Goal: Task Accomplishment & Management: Manage account settings

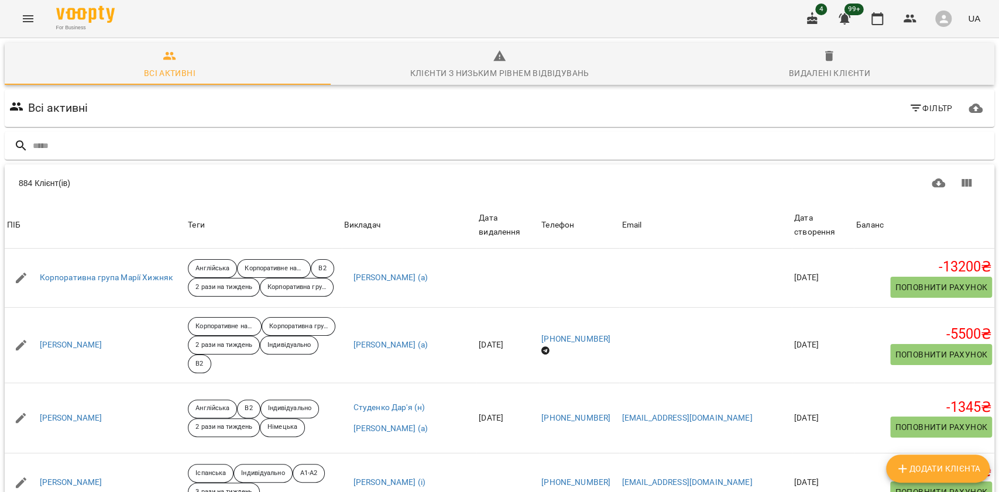
scroll to position [1014, 0]
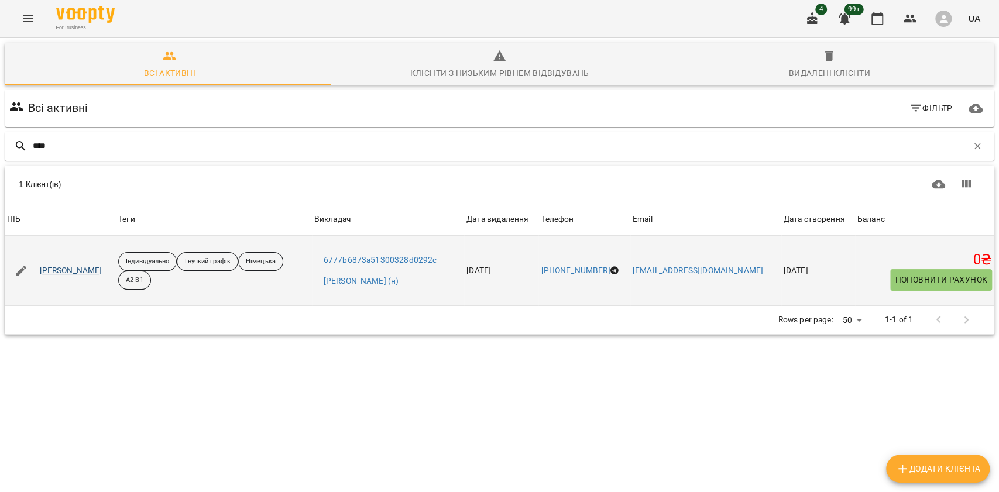
type input "****"
click at [71, 269] on link "Анастасія Гляпа" at bounding box center [71, 271] width 63 height 12
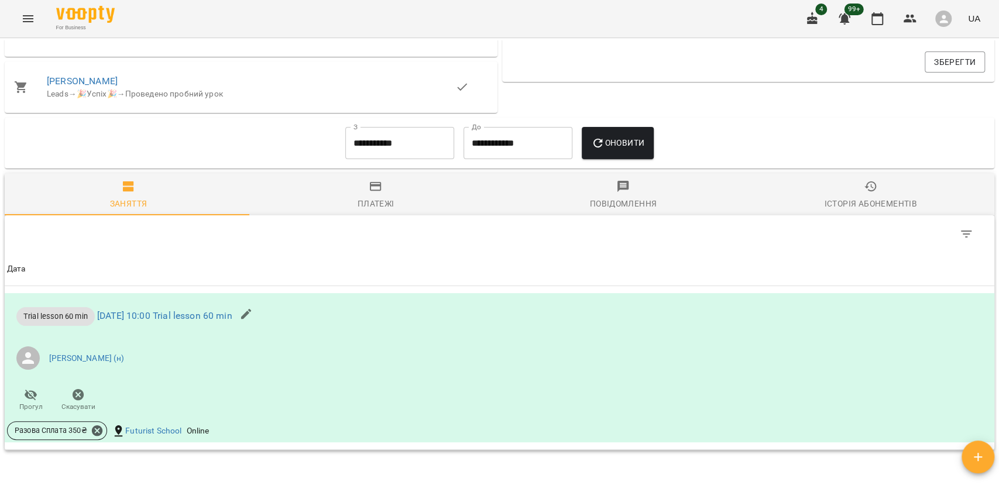
scroll to position [486, 0]
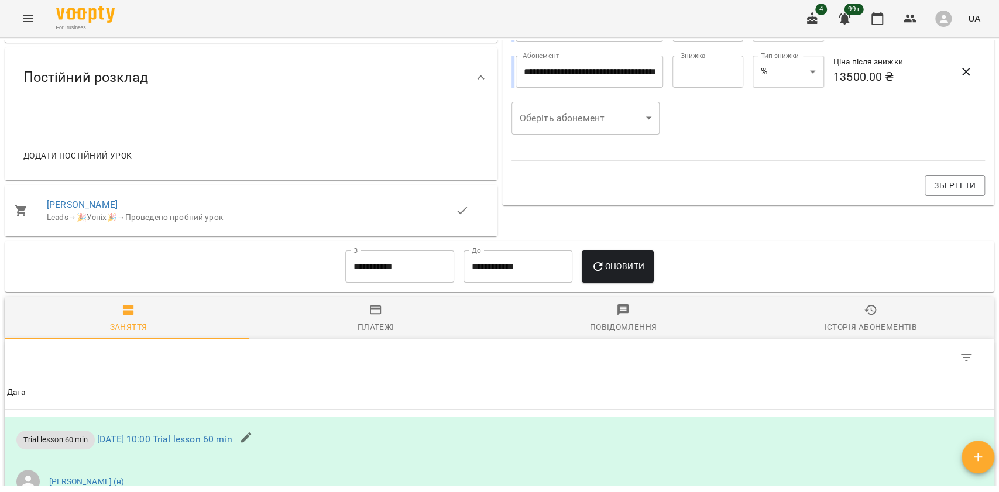
click at [410, 278] on input "**********" at bounding box center [399, 266] width 109 height 33
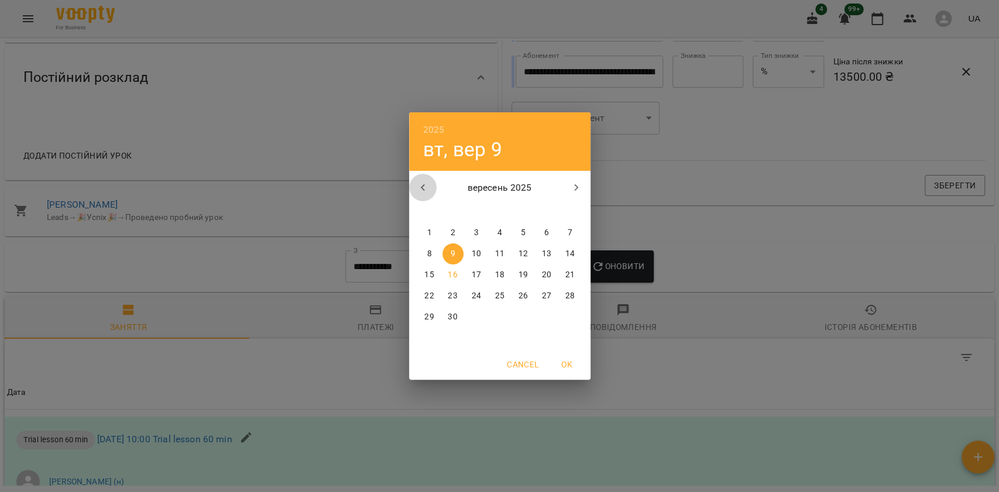
click at [423, 184] on icon "button" at bounding box center [423, 188] width 14 height 14
click at [437, 250] on span "4" at bounding box center [429, 254] width 21 height 12
type input "**********"
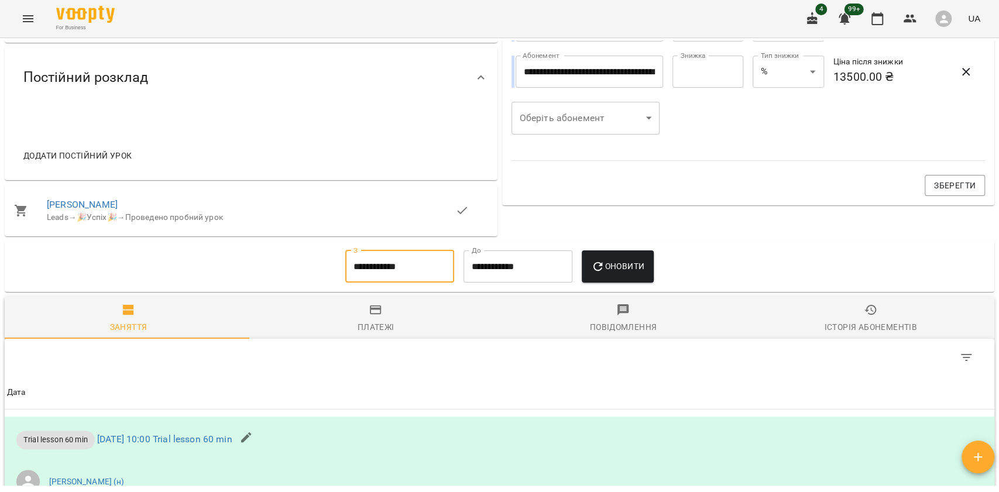
click at [623, 261] on button "Оновити" at bounding box center [618, 266] width 72 height 33
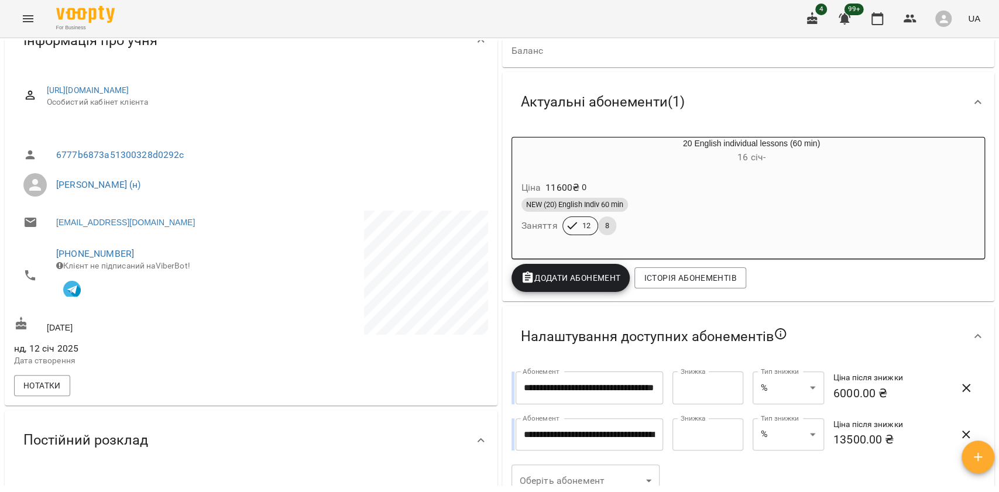
scroll to position [0, 0]
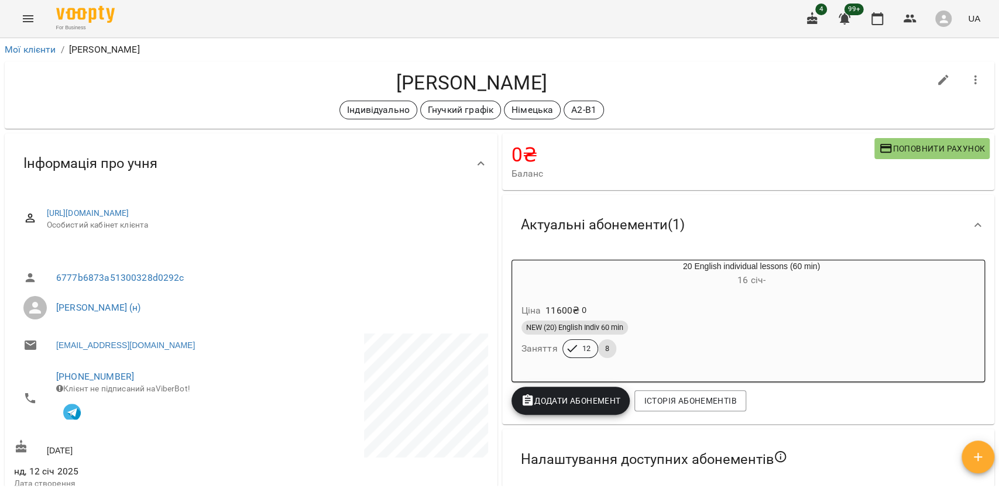
click at [731, 310] on div "Ціна 11600 ₴ 0" at bounding box center [723, 310] width 409 height 21
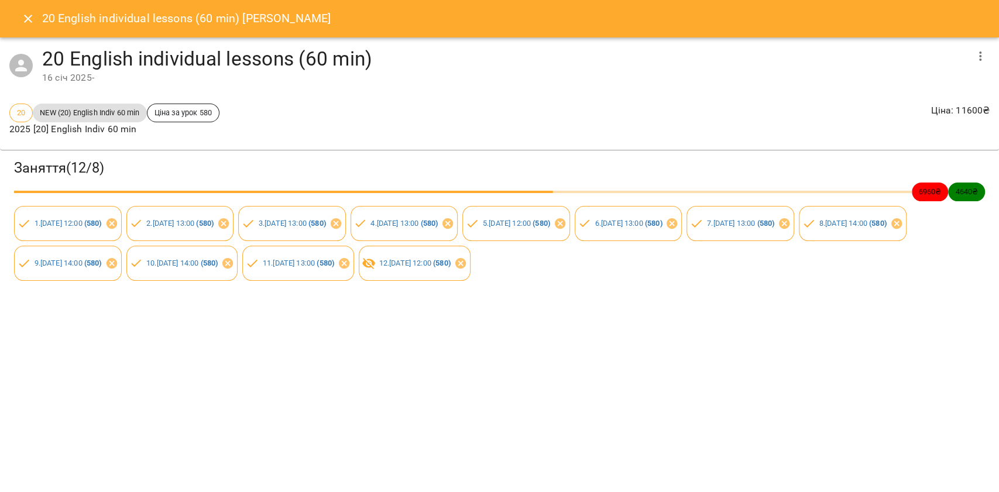
click at [974, 50] on icon "button" at bounding box center [980, 56] width 14 height 14
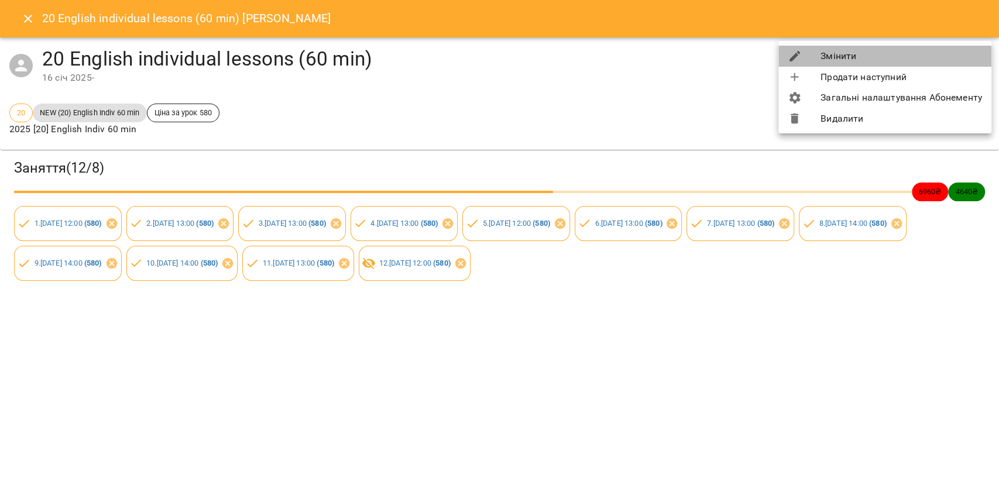
click at [974, 50] on li "Змінити" at bounding box center [884, 56] width 213 height 21
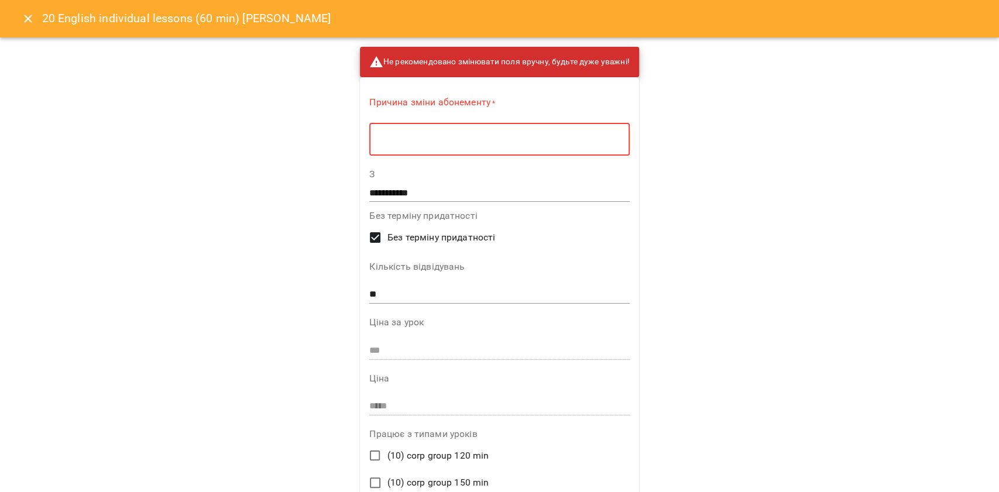
click at [573, 140] on textarea at bounding box center [499, 139] width 243 height 11
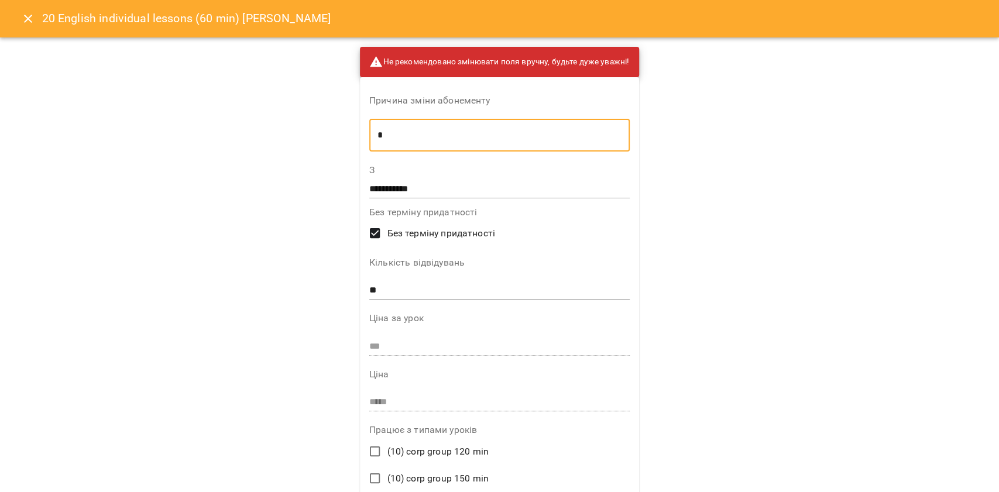
type textarea "*"
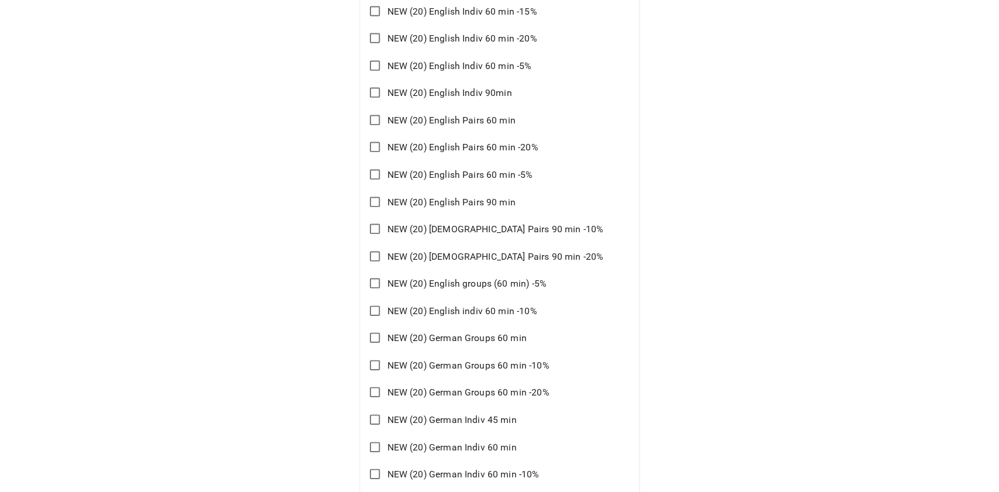
scroll to position [4929, 0]
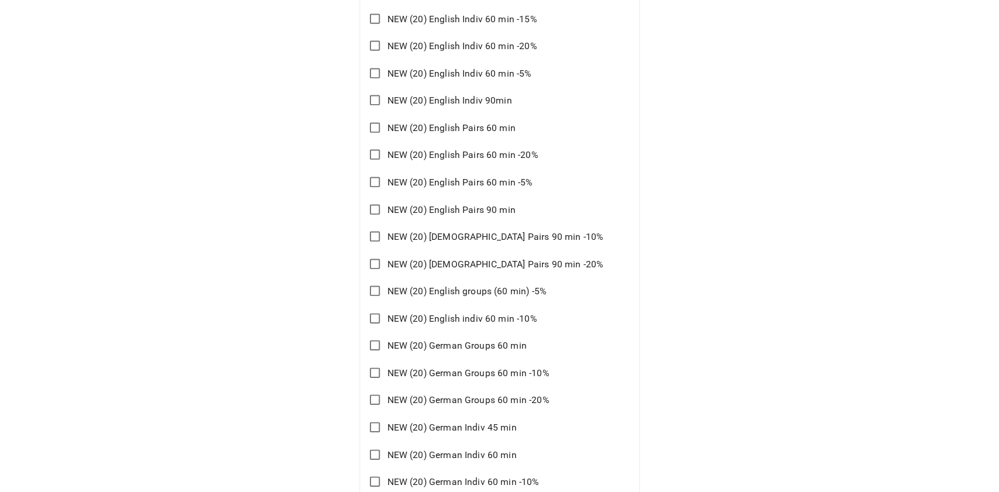
click at [502, 453] on span "NEW (20) German Indiv 60 min" at bounding box center [451, 455] width 129 height 14
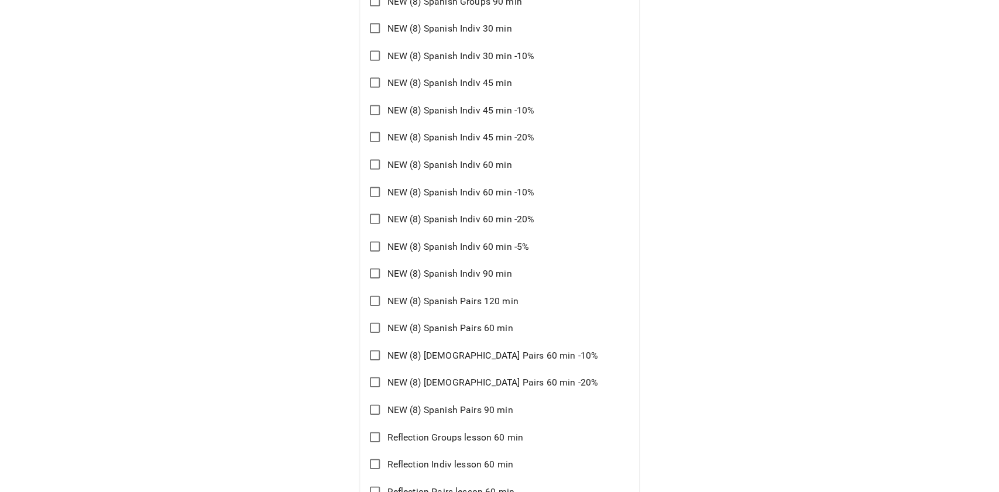
scroll to position [8395, 0]
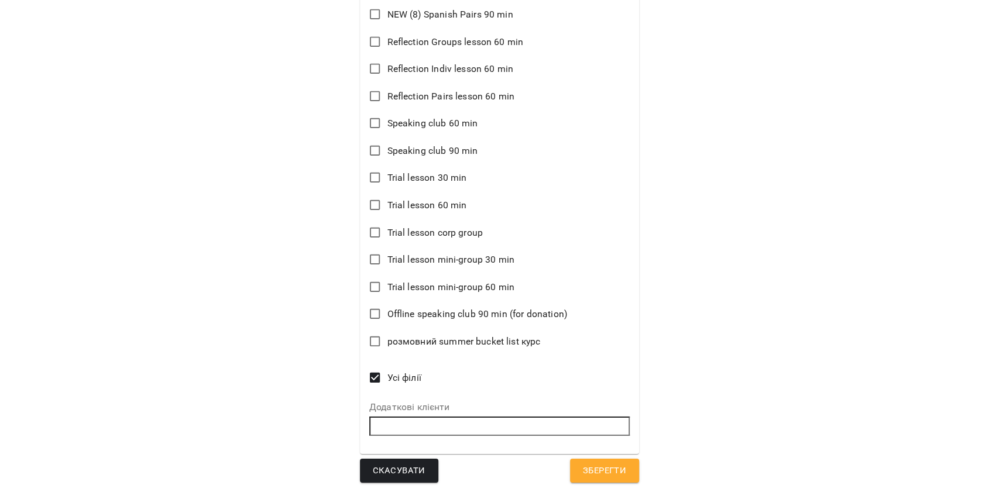
click at [604, 474] on span "Зберегти" at bounding box center [604, 471] width 43 height 15
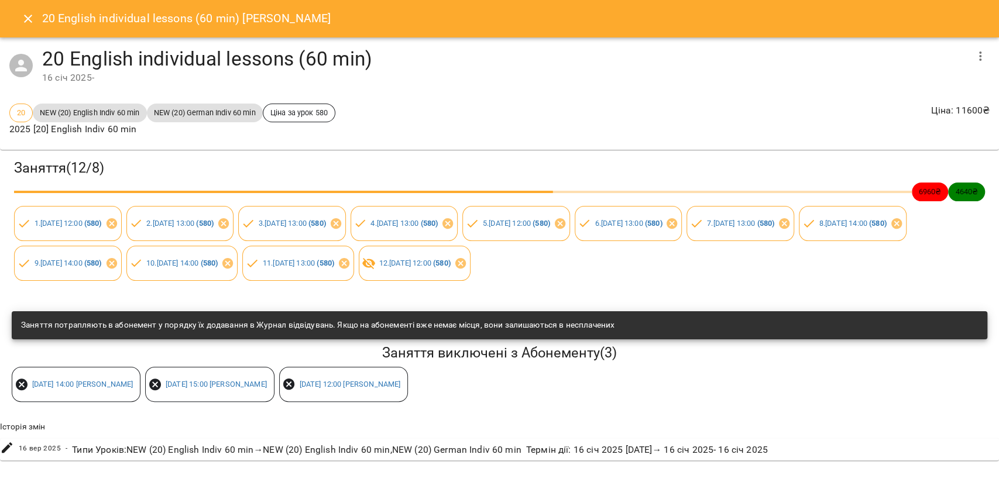
click at [26, 15] on icon "Close" at bounding box center [28, 19] width 14 height 14
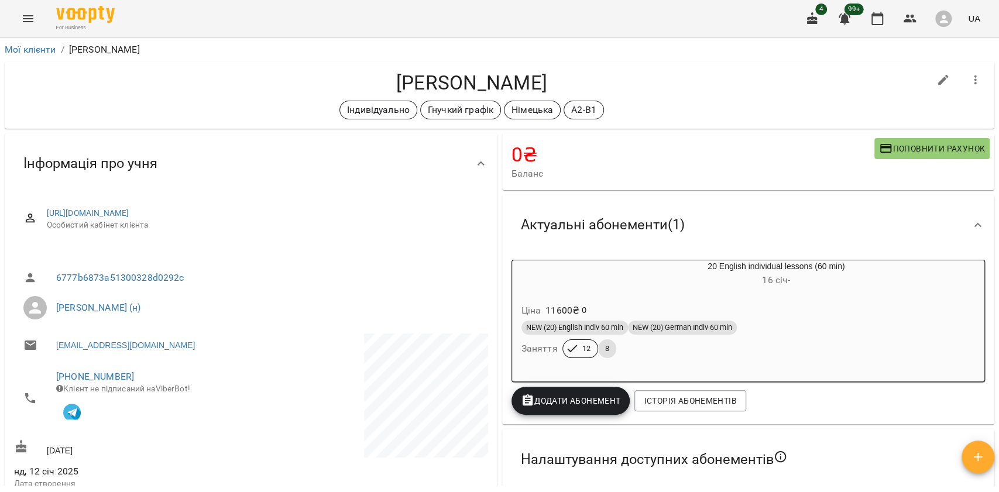
drag, startPoint x: 40, startPoint y: 55, endPoint x: 46, endPoint y: 57, distance: 6.1
click at [40, 55] on li "Мої клієнти" at bounding box center [31, 50] width 52 height 14
click at [57, 50] on ol "Мої клієнти / Анастасія Гляпа" at bounding box center [500, 50] width 990 height 14
click at [53, 50] on link "Мої клієнти" at bounding box center [31, 49] width 52 height 11
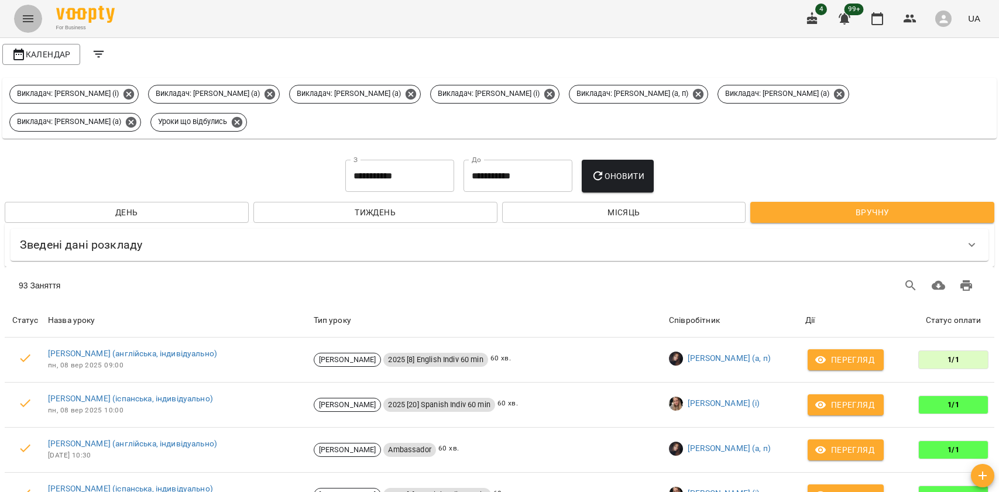
click at [29, 23] on icon "Menu" at bounding box center [28, 19] width 14 height 14
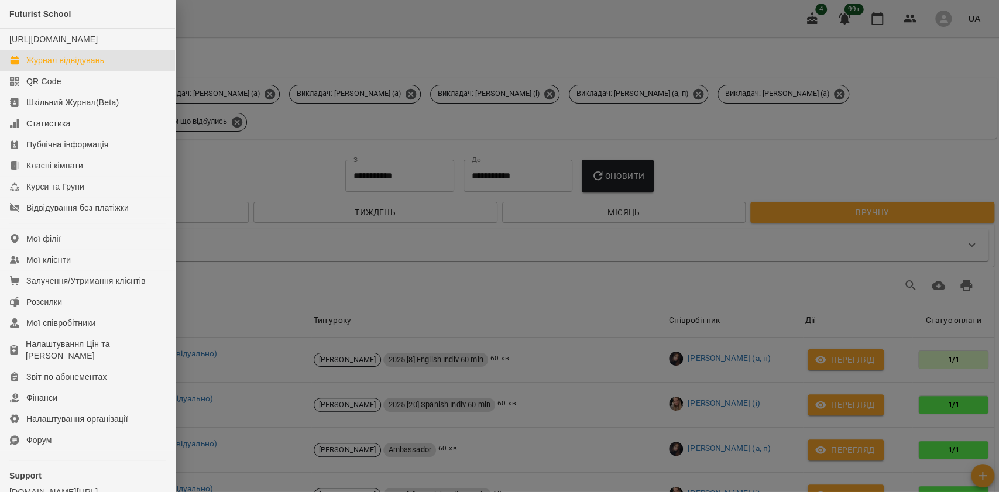
click at [211, 49] on div at bounding box center [499, 246] width 999 height 492
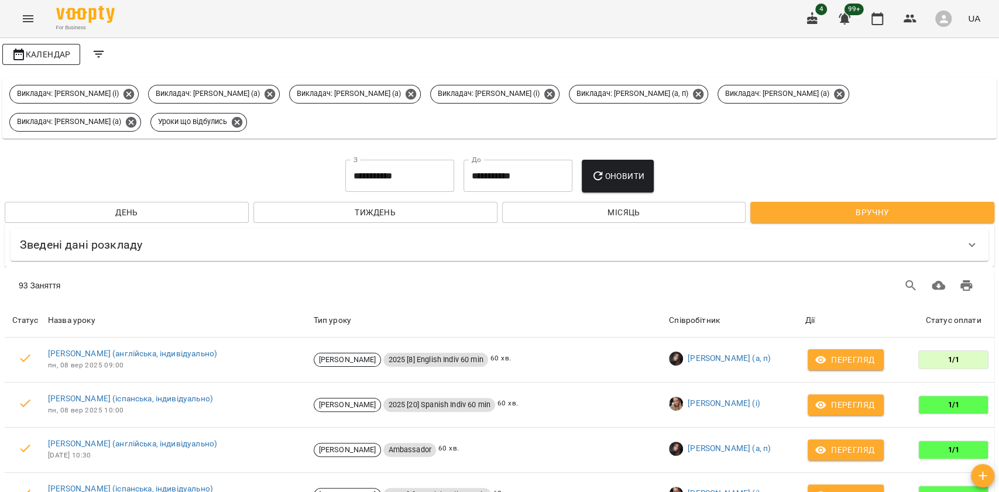
click at [30, 51] on span "Календар" at bounding box center [41, 54] width 59 height 14
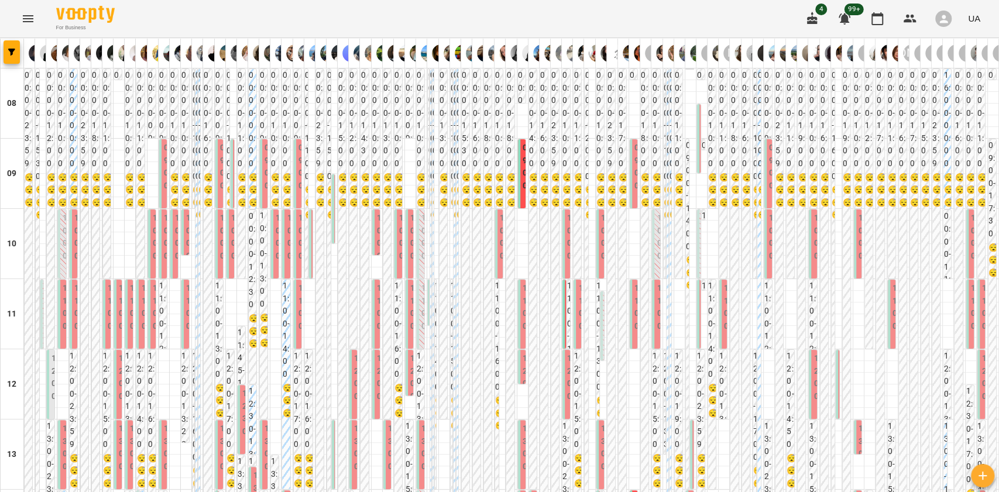
click at [7, 49] on span "button" at bounding box center [12, 52] width 16 height 7
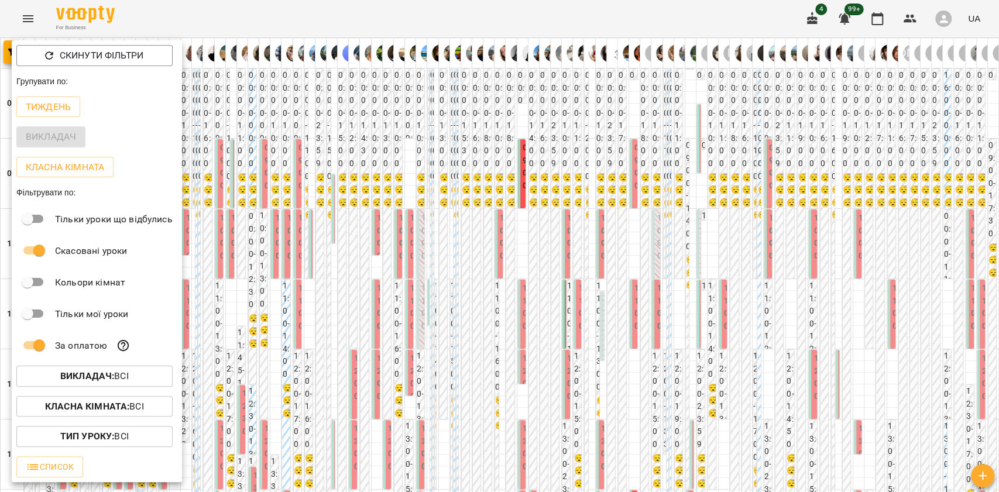
click at [52, 375] on span "Викладач : Всі" at bounding box center [95, 376] width 138 height 14
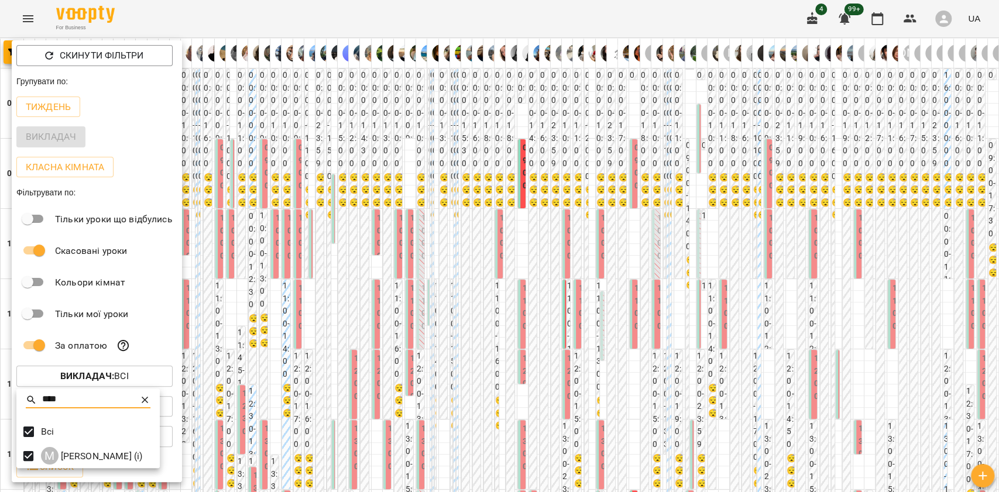
type input "****"
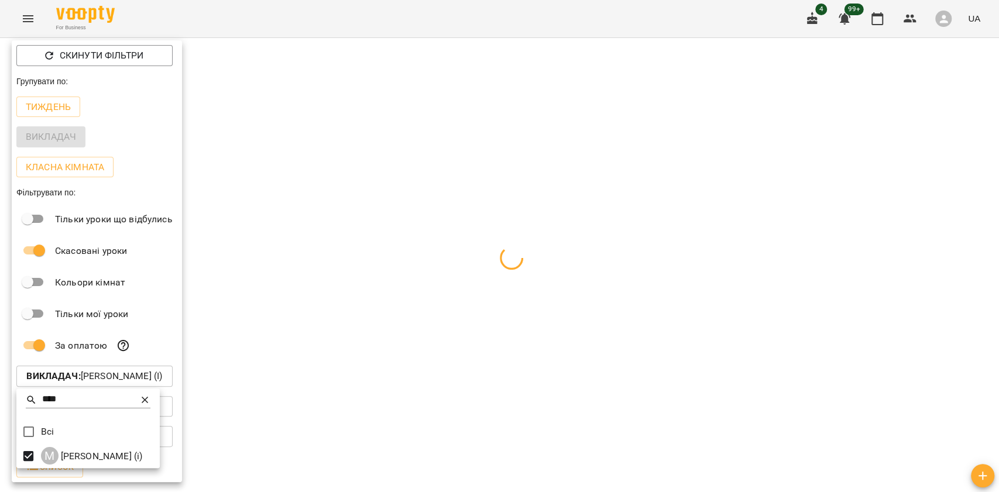
click at [320, 373] on div at bounding box center [499, 246] width 999 height 492
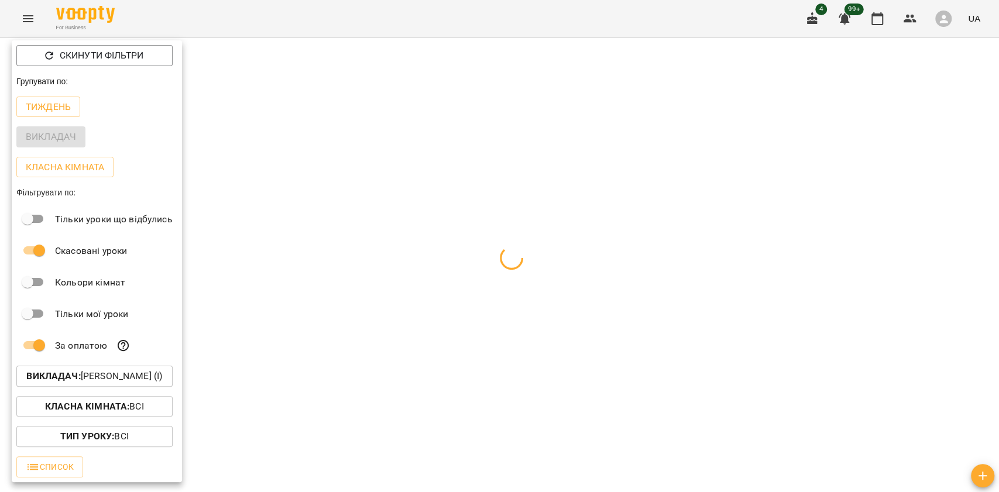
click at [276, 399] on div at bounding box center [499, 246] width 999 height 492
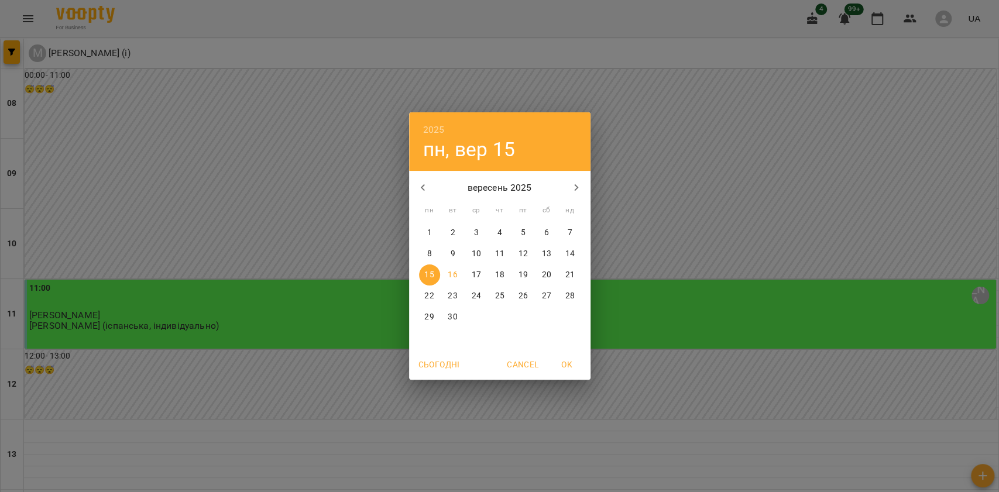
click at [545, 299] on p "27" at bounding box center [545, 296] width 9 height 12
type input "**********"
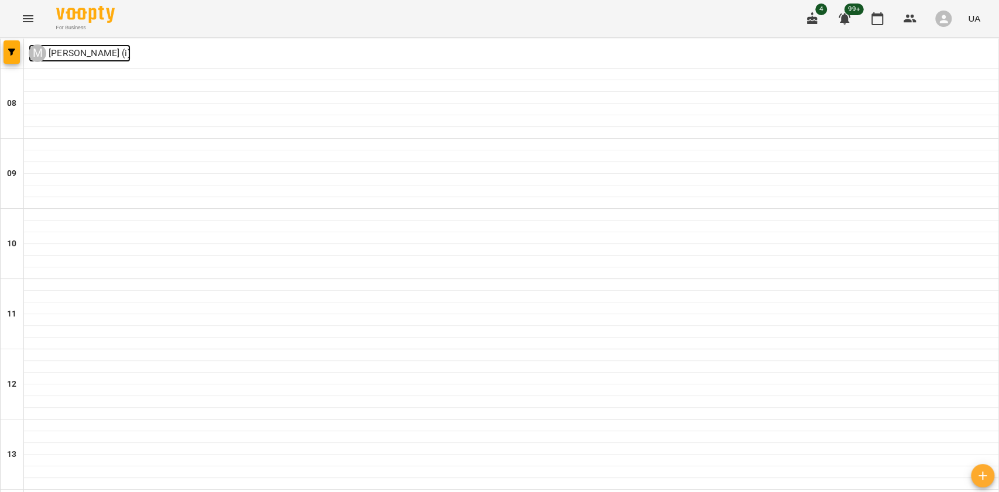
click at [89, 53] on p "Мельник Надія (і)" at bounding box center [88, 53] width 84 height 14
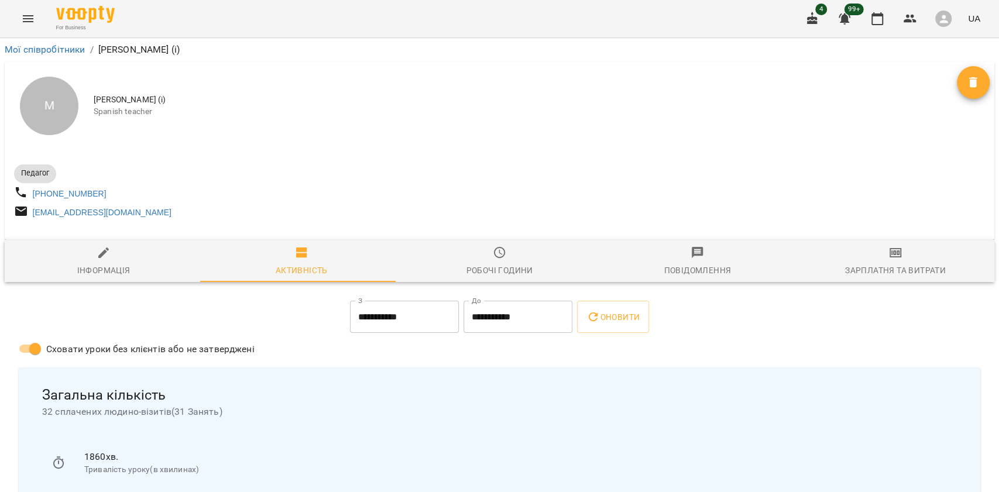
click at [509, 260] on span "Робочі години" at bounding box center [499, 262] width 184 height 32
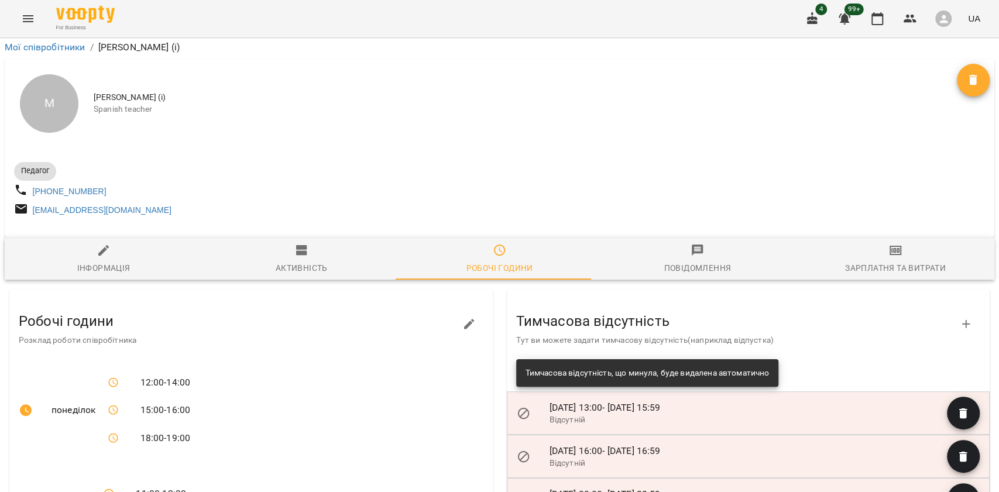
scroll to position [468, 0]
click at [464, 319] on icon "button" at bounding box center [469, 324] width 11 height 11
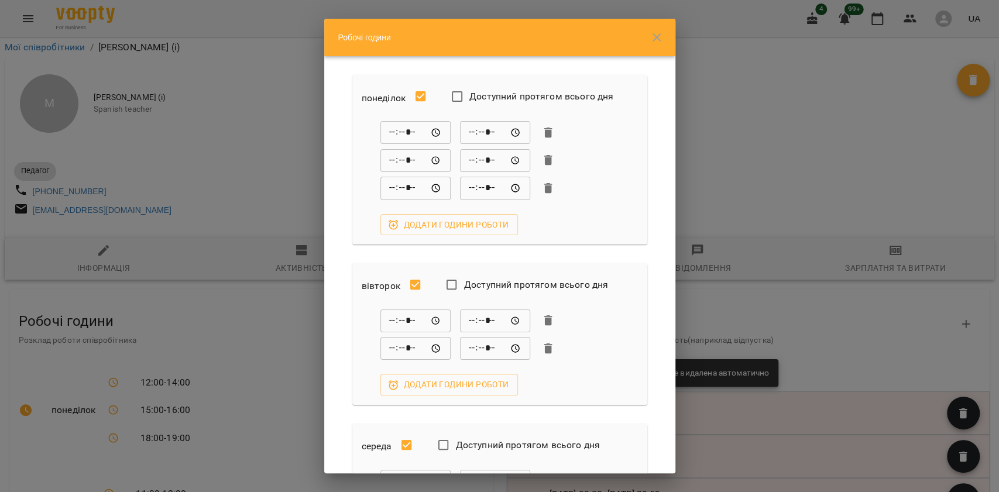
click at [568, 461] on div "Доступний протягом всього дня" at bounding box center [523, 446] width 181 height 37
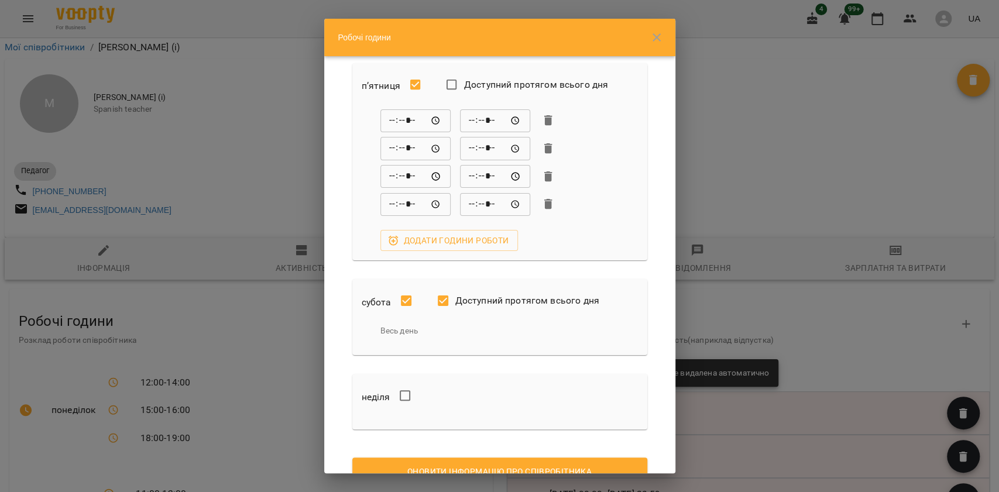
scroll to position [701, 0]
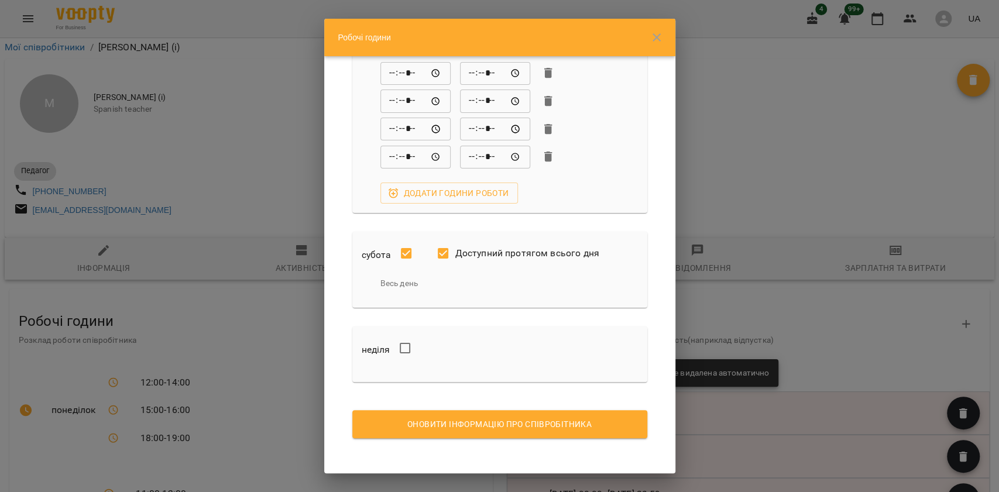
click at [494, 256] on span "Доступний протягом всього дня" at bounding box center [527, 253] width 144 height 14
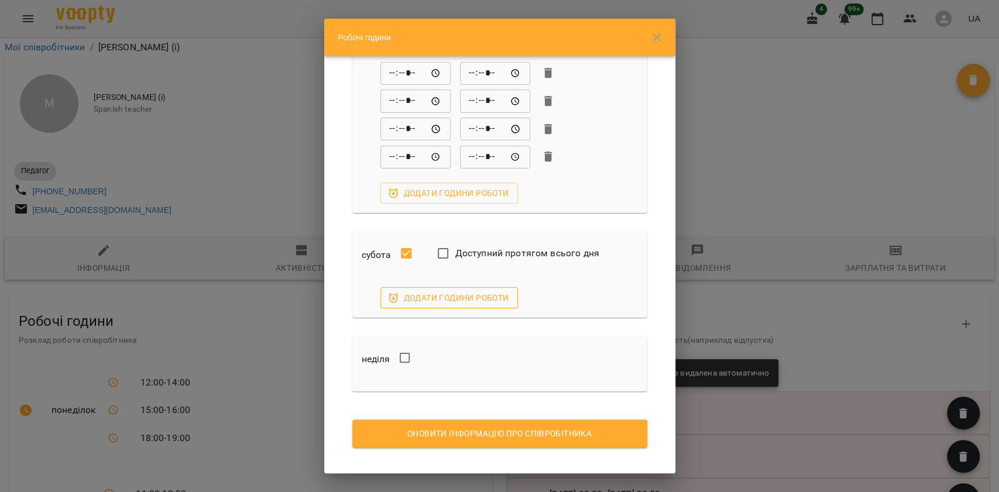
click at [414, 298] on span "Додати години роботи" at bounding box center [449, 298] width 119 height 14
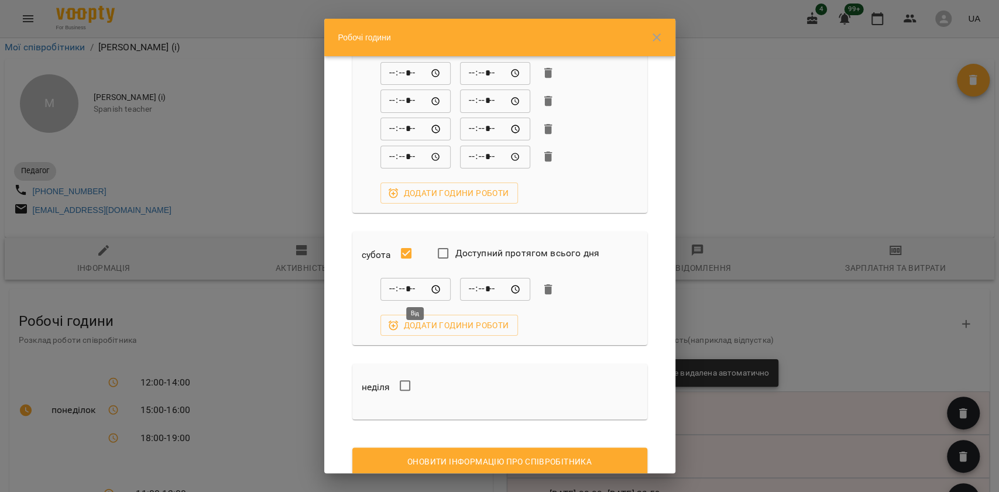
click at [392, 286] on input "*****" at bounding box center [415, 289] width 70 height 23
type input "*****"
click at [474, 287] on input "*****" at bounding box center [495, 289] width 70 height 23
type input "*****"
click at [515, 462] on span "Оновити інформацію про співробітника" at bounding box center [500, 462] width 276 height 14
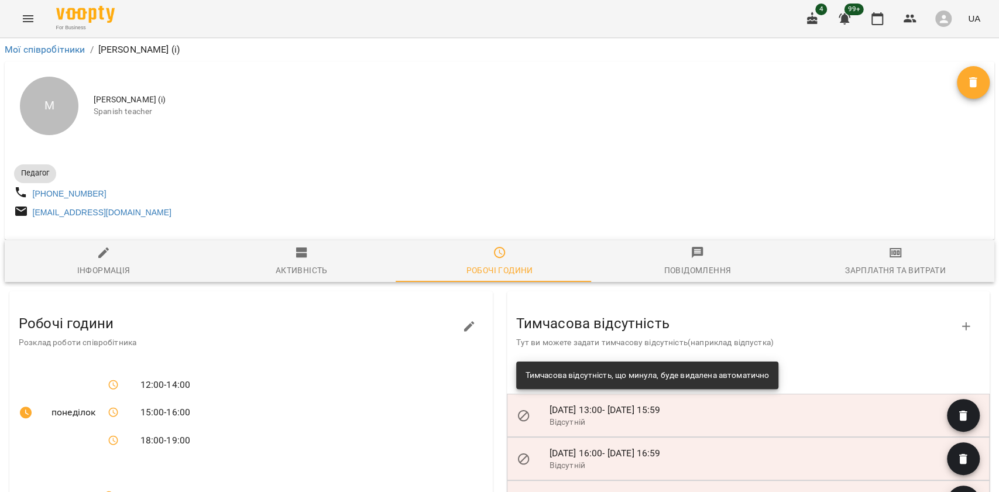
scroll to position [0, 0]
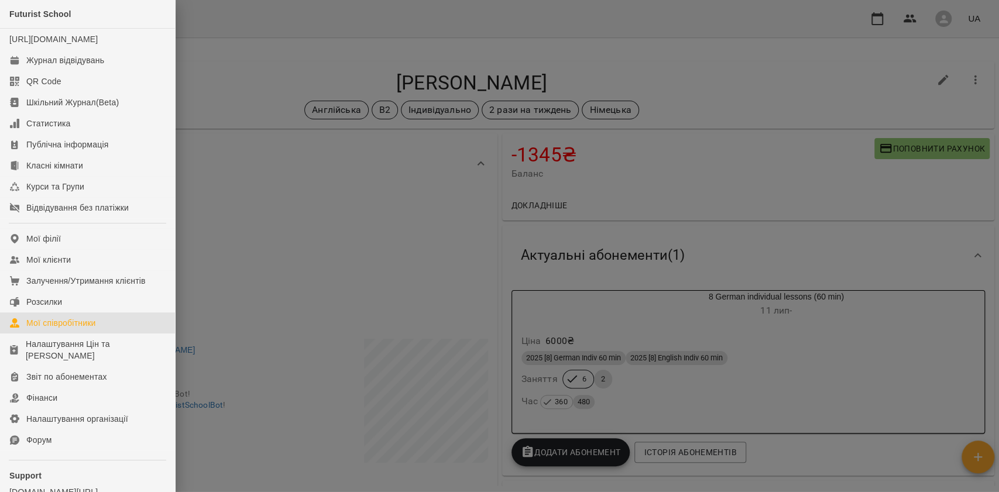
click at [80, 329] on div "Мої співробітники" at bounding box center [61, 323] width 70 height 12
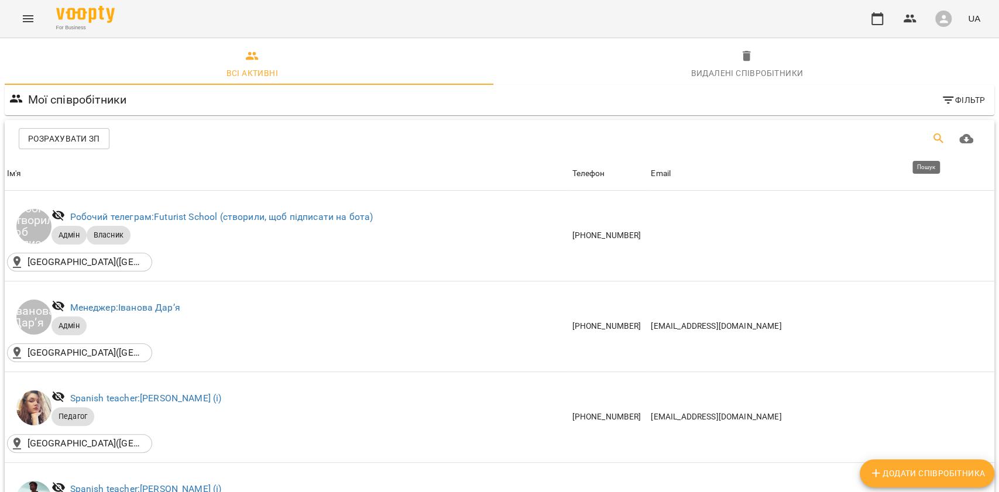
click at [933, 133] on button "Пошук" at bounding box center [939, 139] width 28 height 28
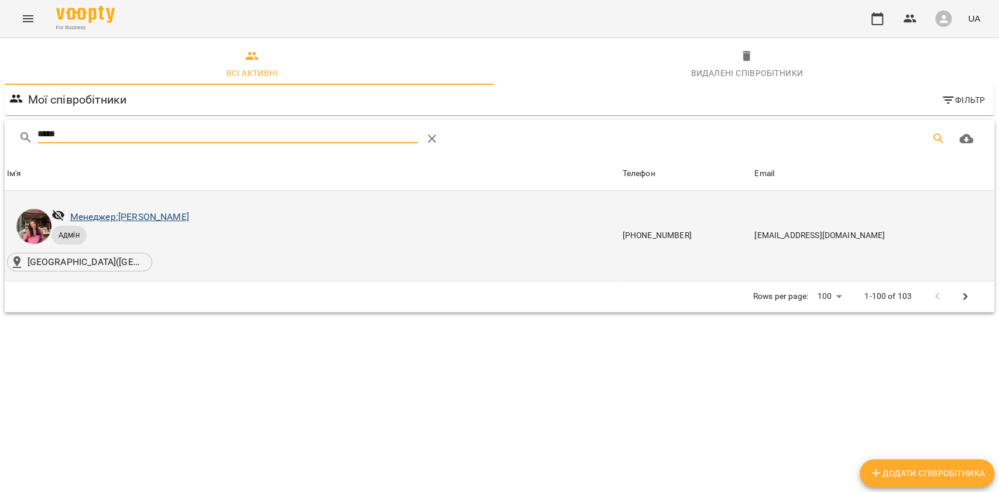
type input "*****"
click at [183, 218] on link "Менеджер: Зайцева Мілєна Павлівна" at bounding box center [129, 216] width 119 height 11
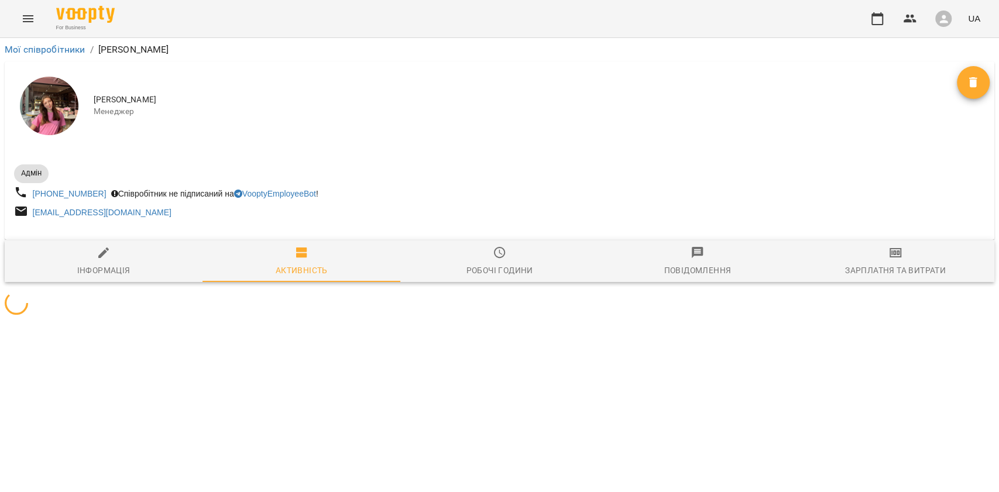
click at [972, 78] on span "Видалити" at bounding box center [973, 83] width 33 height 14
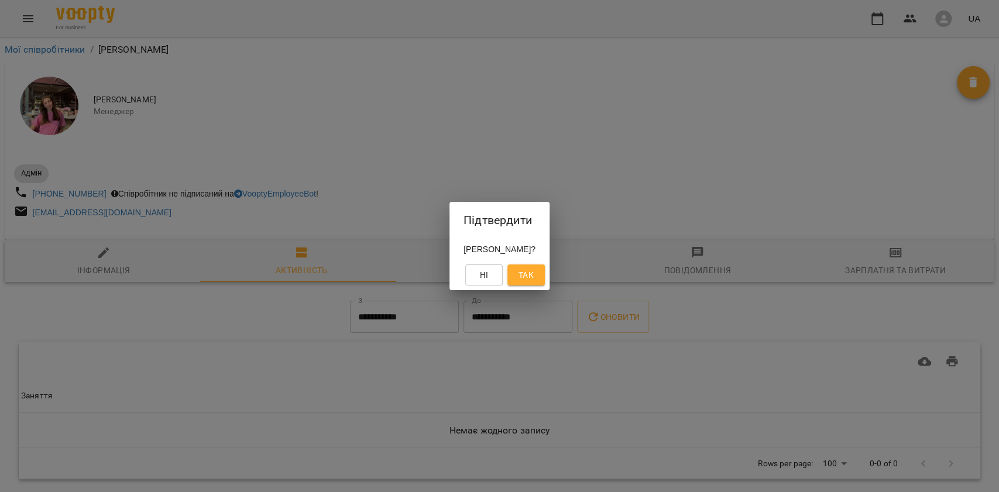
click at [534, 271] on span "Так" at bounding box center [526, 275] width 15 height 14
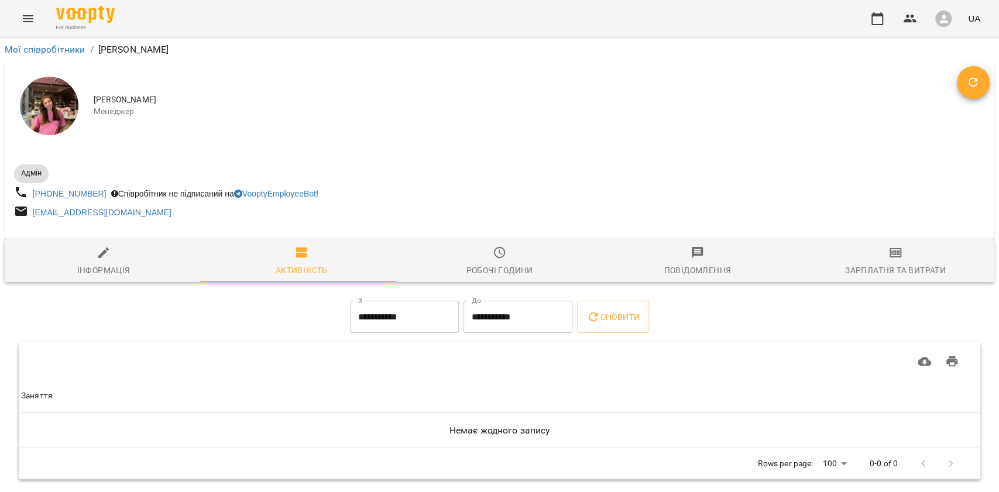
click at [33, 28] on button "Menu" at bounding box center [28, 19] width 28 height 28
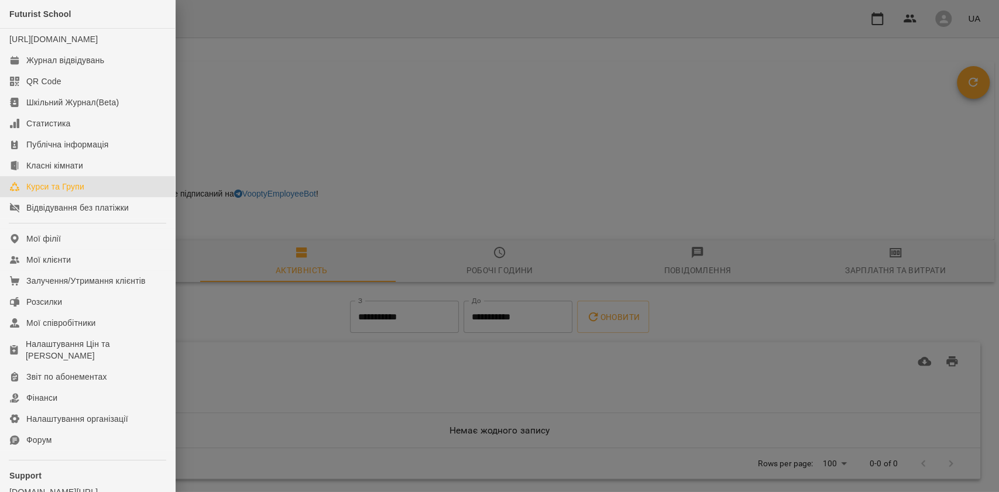
click at [82, 193] on div "Курси та Групи" at bounding box center [55, 187] width 58 height 12
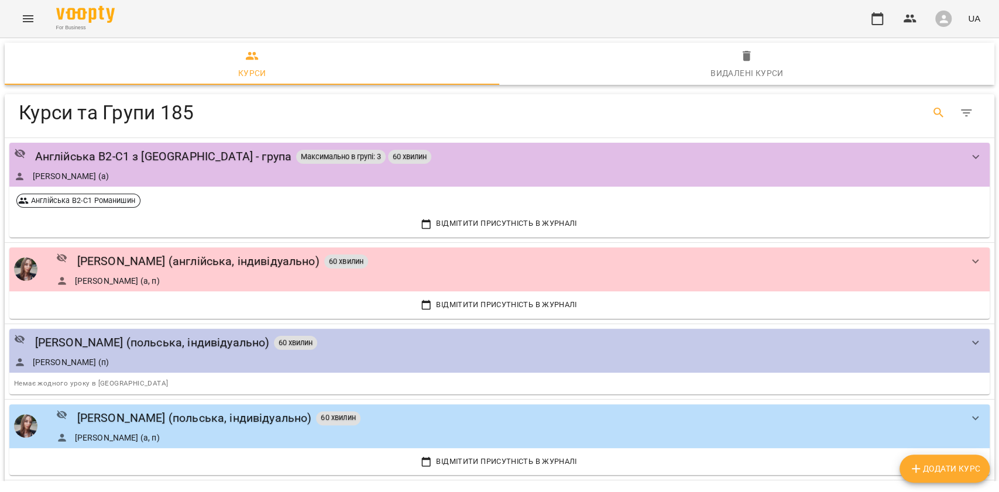
click at [932, 113] on icon "Search" at bounding box center [939, 113] width 14 height 14
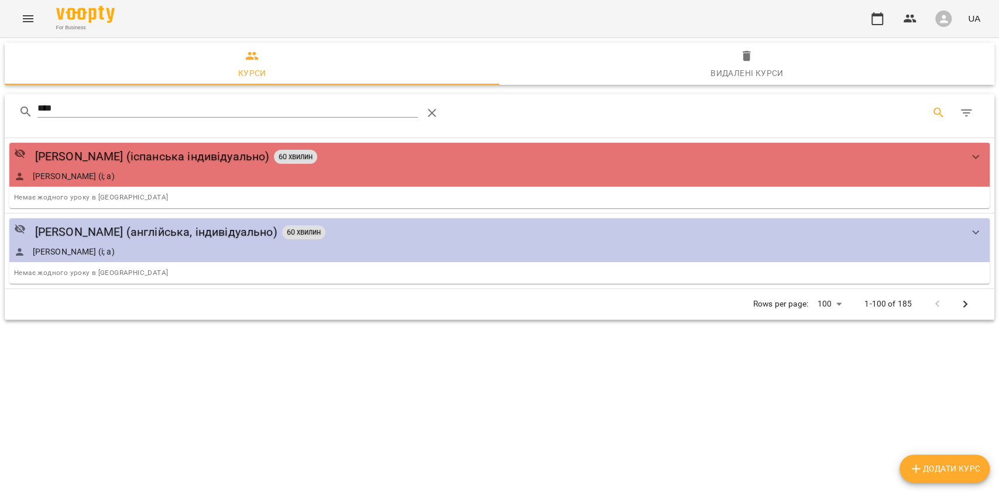
click at [180, 110] on input "****" at bounding box center [227, 108] width 381 height 19
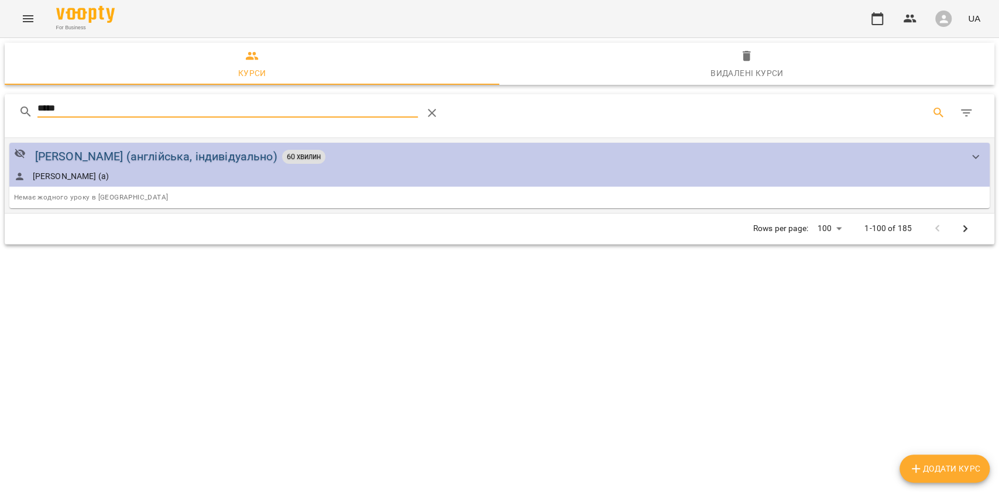
type input "*****"
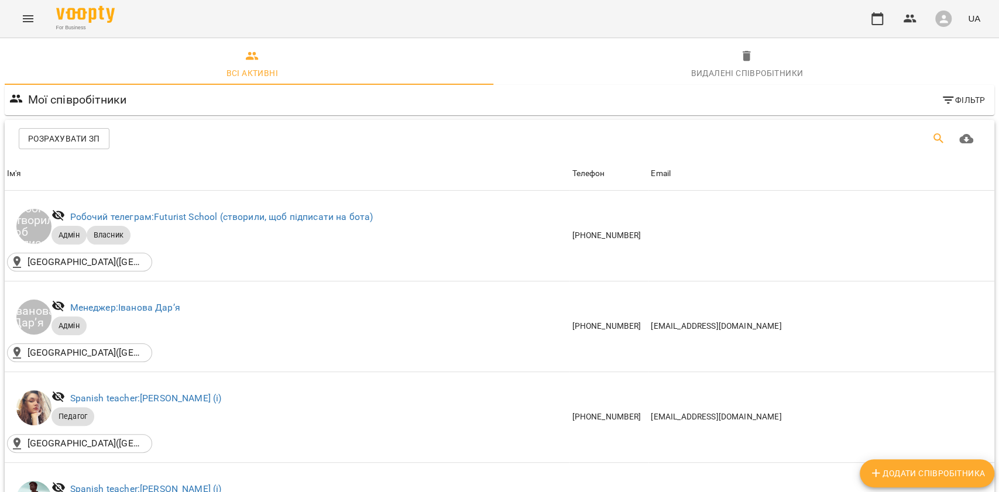
click at [932, 135] on icon "Пошук" at bounding box center [939, 139] width 14 height 14
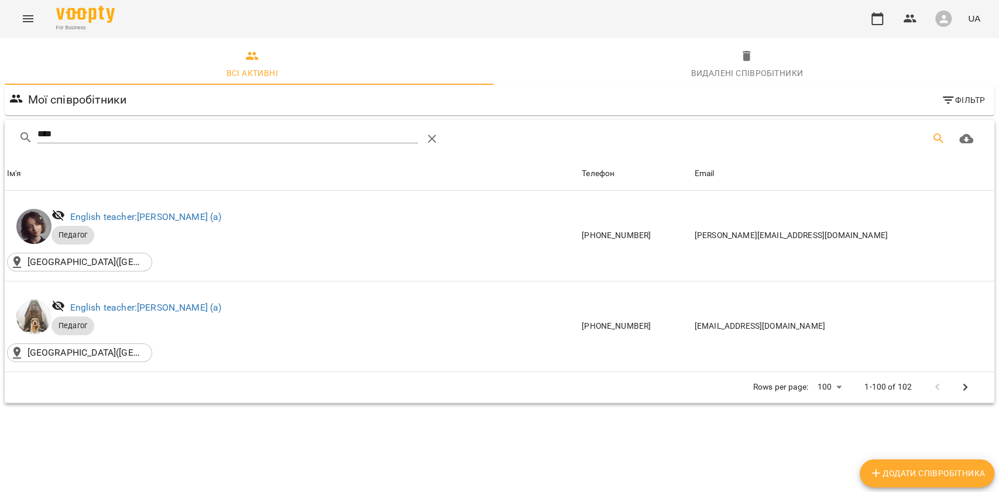
click at [129, 137] on input "****" at bounding box center [227, 134] width 381 height 19
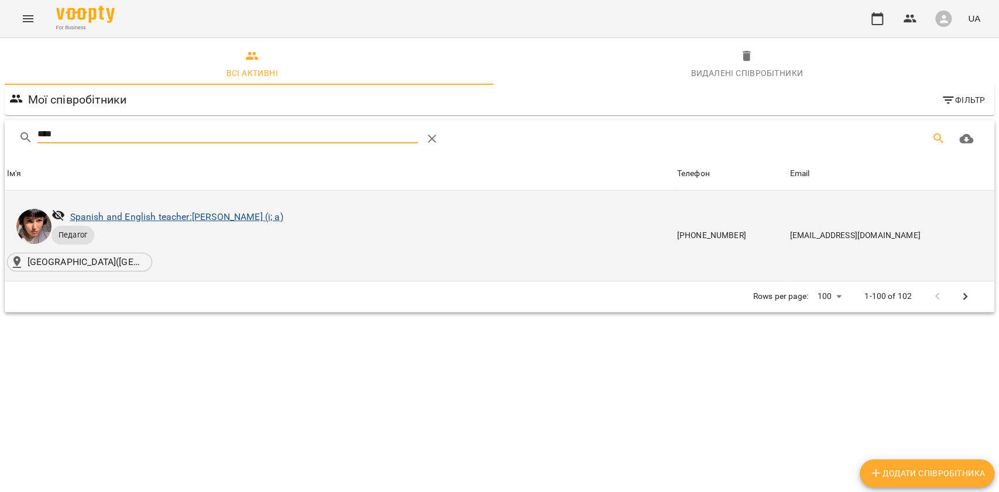
type input "****"
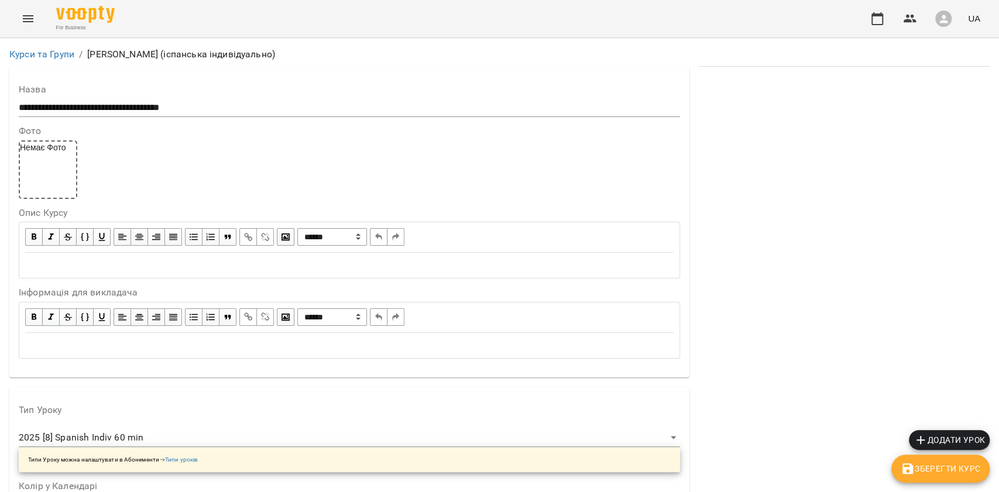
scroll to position [780, 0]
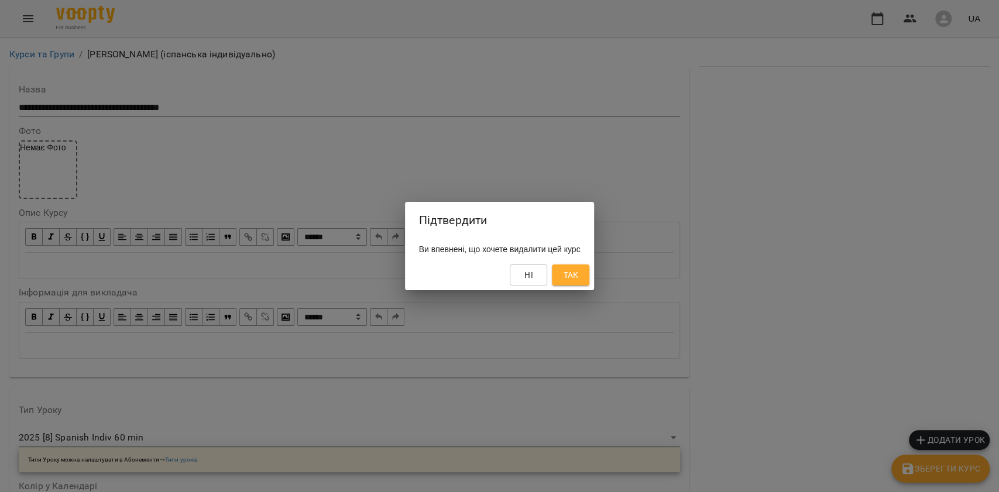
click at [572, 281] on button "Так" at bounding box center [570, 275] width 37 height 21
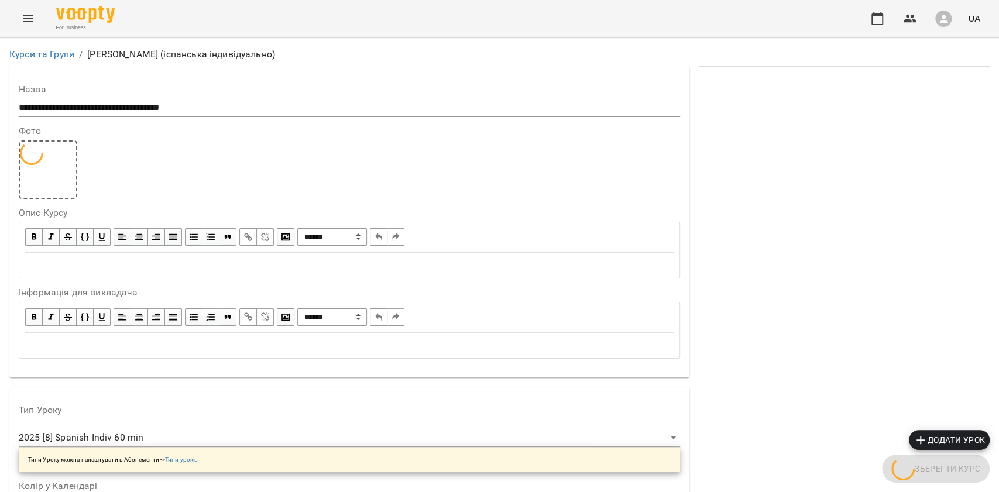
scroll to position [785, 0]
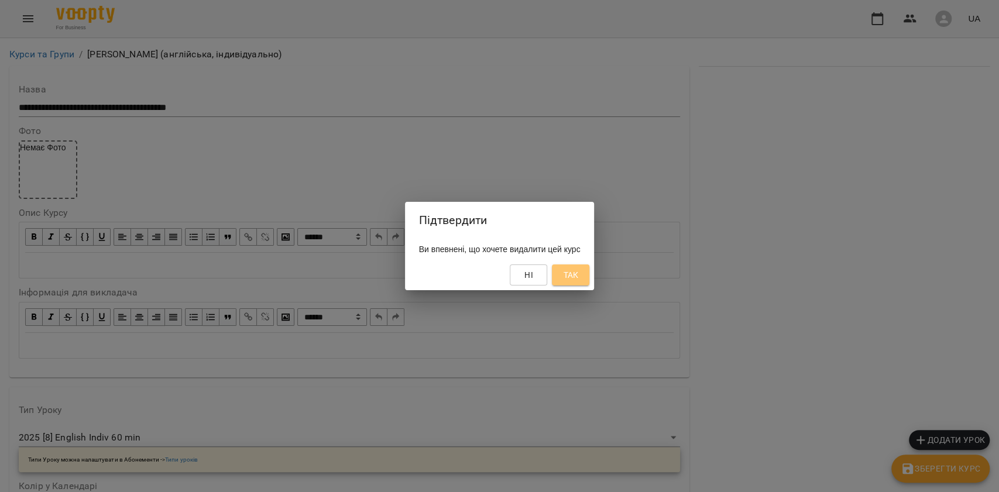
click at [577, 278] on span "Так" at bounding box center [570, 275] width 15 height 14
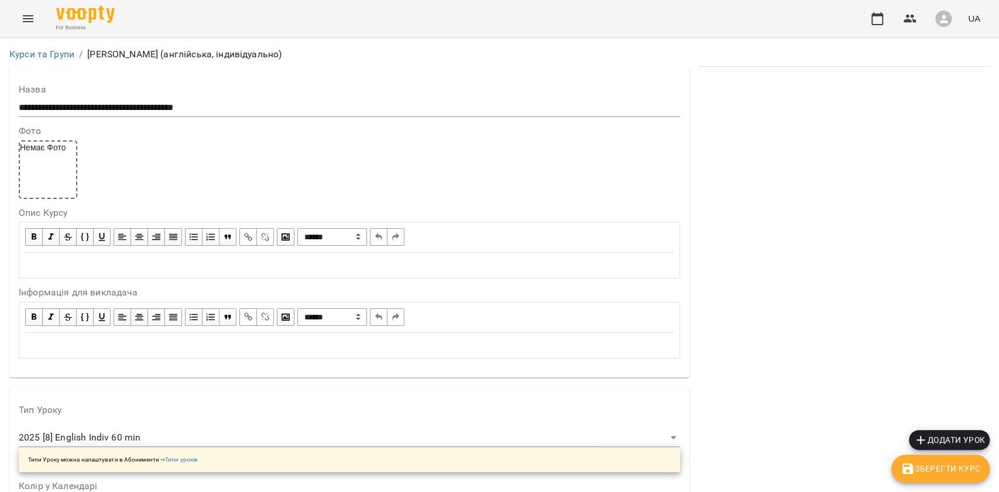
scroll to position [887, 0]
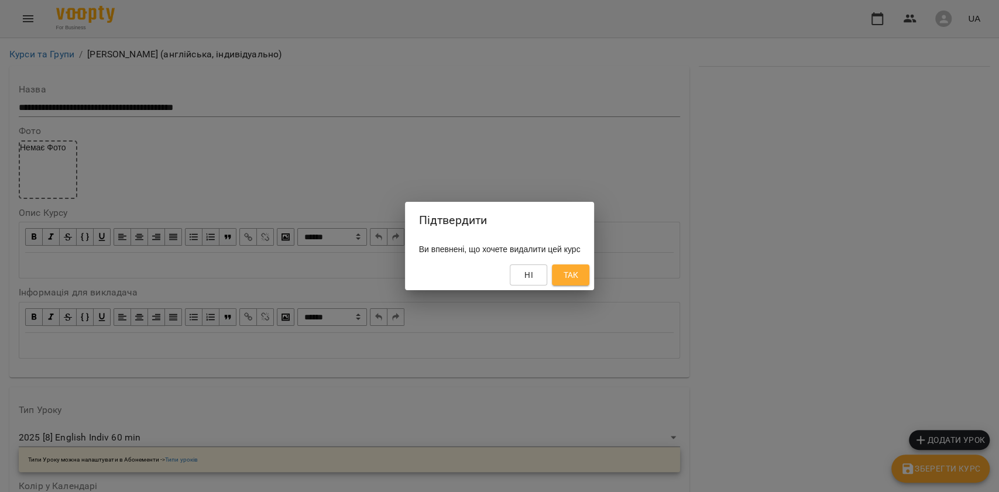
click at [575, 275] on span "Так" at bounding box center [570, 275] width 19 height 14
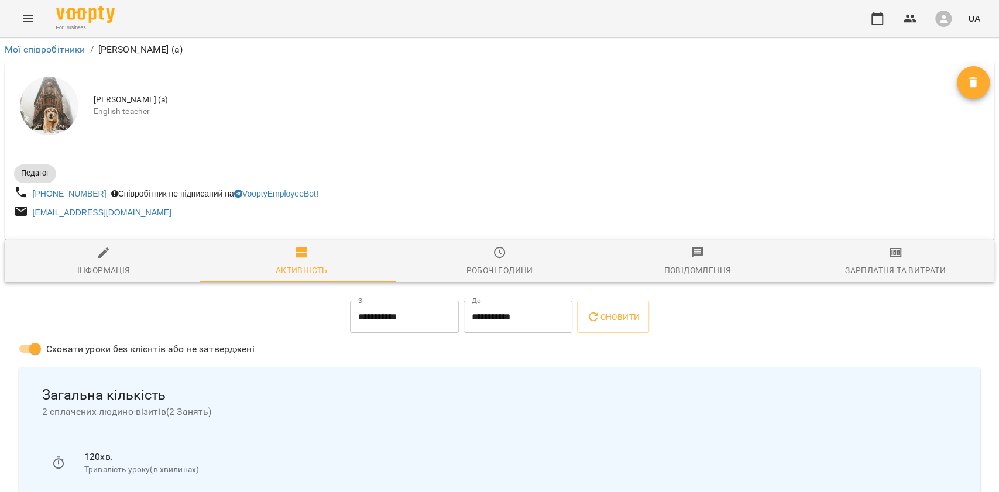
click at [969, 81] on icon "Видалити" at bounding box center [973, 82] width 8 height 11
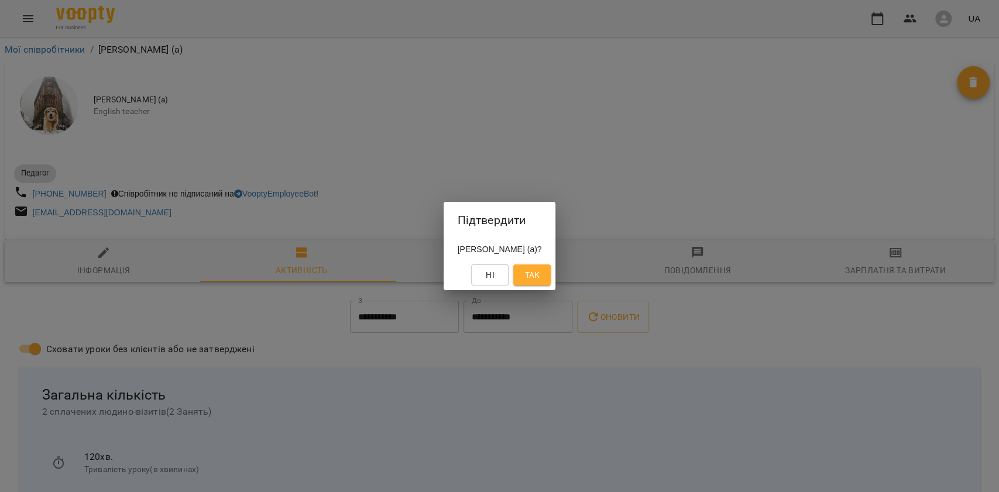
click at [551, 276] on button "Так" at bounding box center [531, 275] width 37 height 21
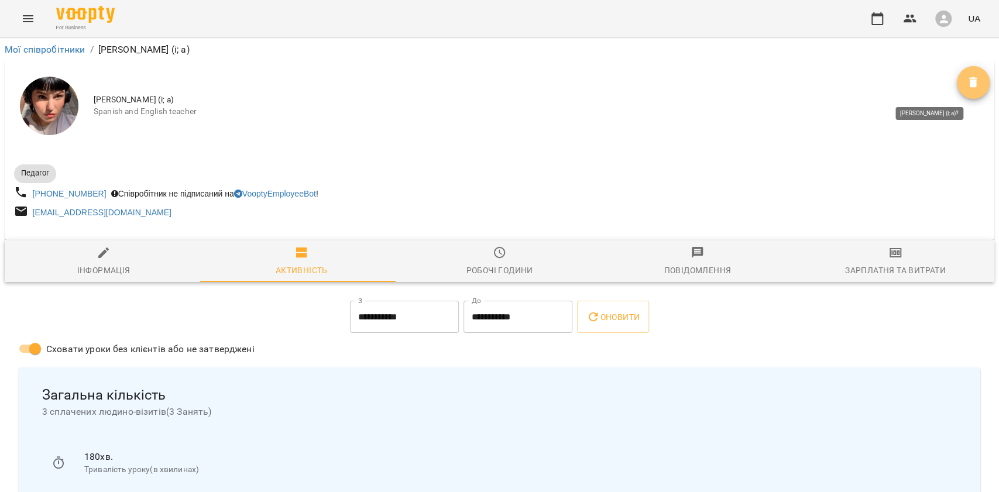
click at [965, 74] on button "Видалити" at bounding box center [973, 82] width 33 height 33
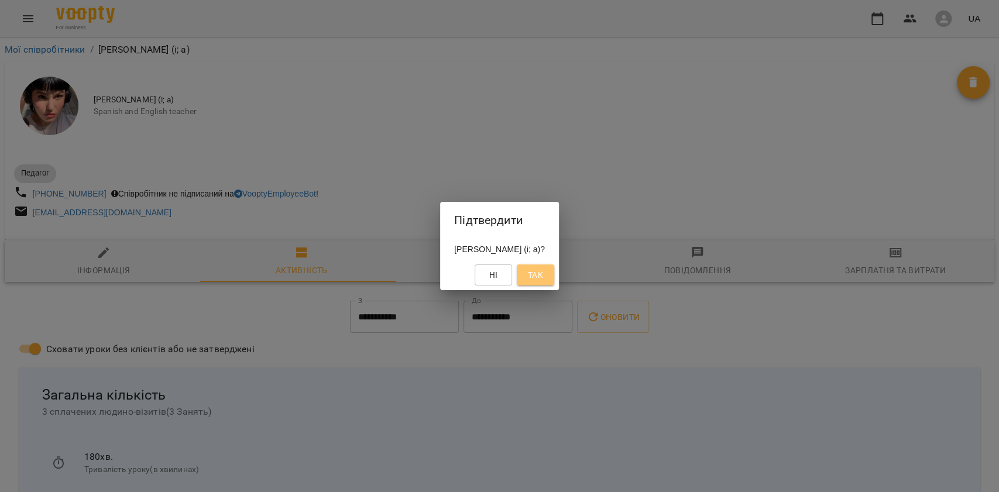
click at [554, 274] on button "Так" at bounding box center [535, 275] width 37 height 21
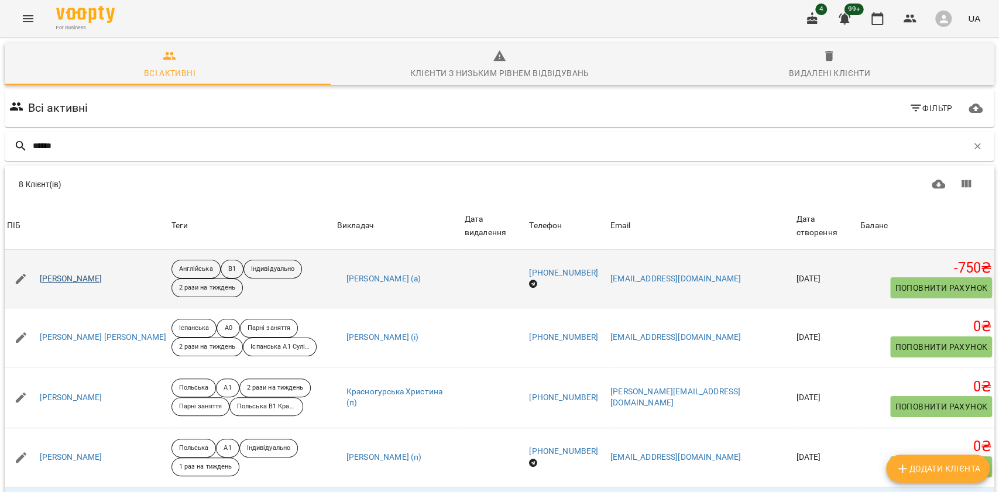
type input "******"
click at [73, 273] on link "Андрій Завгородній" at bounding box center [71, 279] width 63 height 12
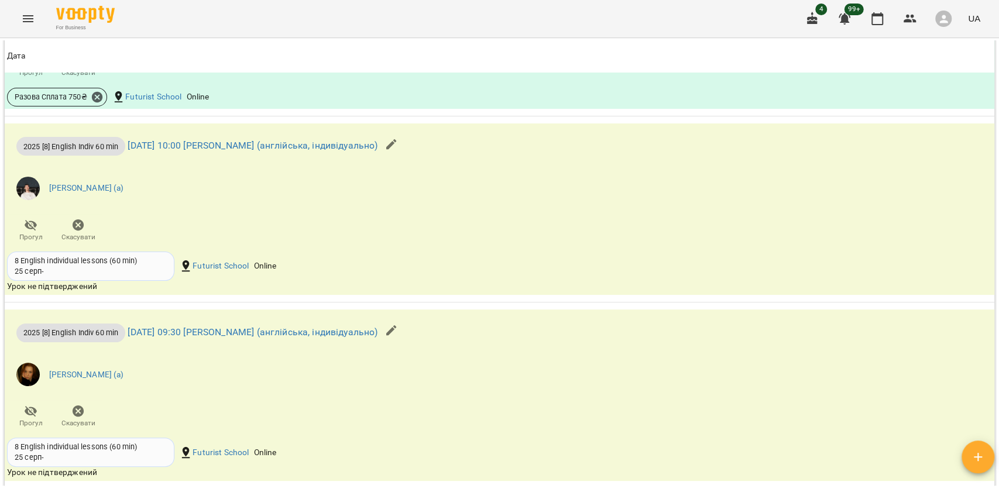
scroll to position [1276, 0]
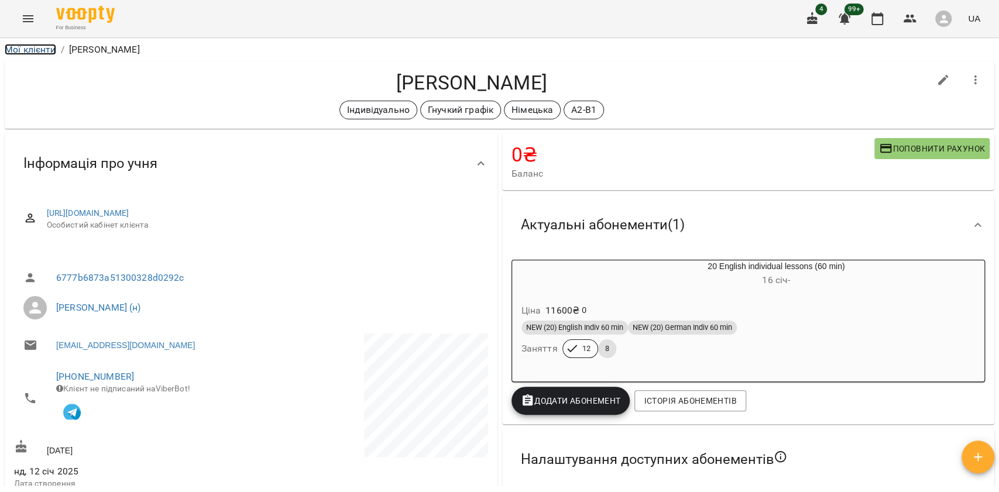
click at [37, 50] on link "Мої клієнти" at bounding box center [31, 49] width 52 height 11
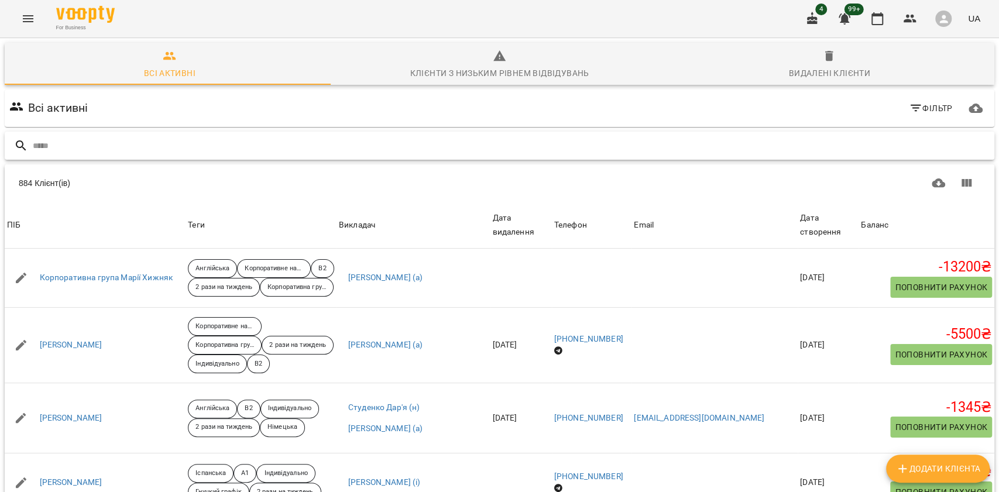
click at [163, 146] on input "text" at bounding box center [511, 145] width 957 height 19
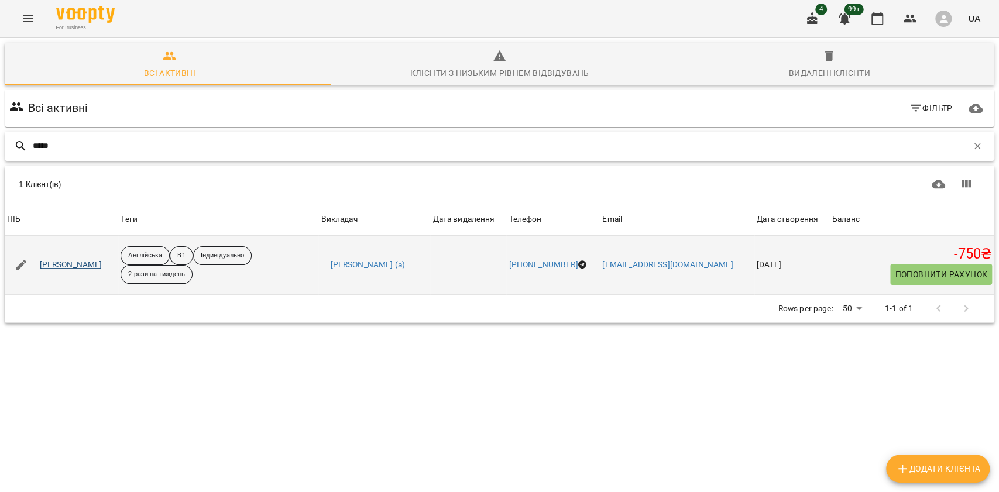
type input "*****"
click at [102, 262] on link "Андрій Завгородній" at bounding box center [71, 265] width 63 height 12
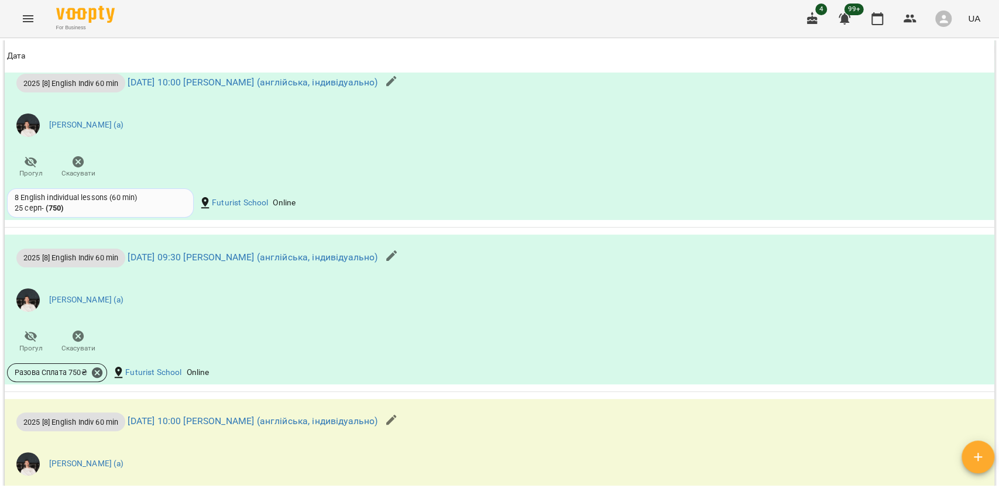
scroll to position [1143, 0]
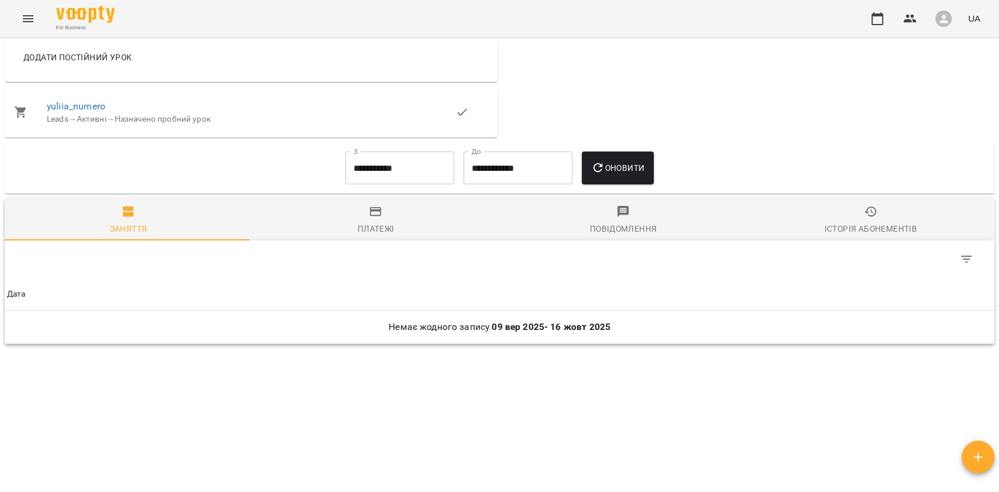
click at [407, 239] on button "Платежі" at bounding box center [376, 219] width 248 height 42
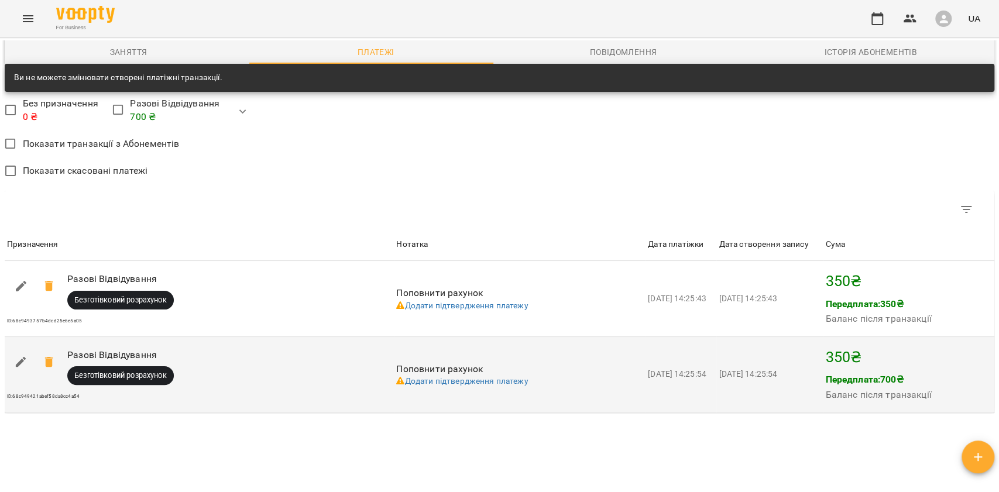
scroll to position [765, 0]
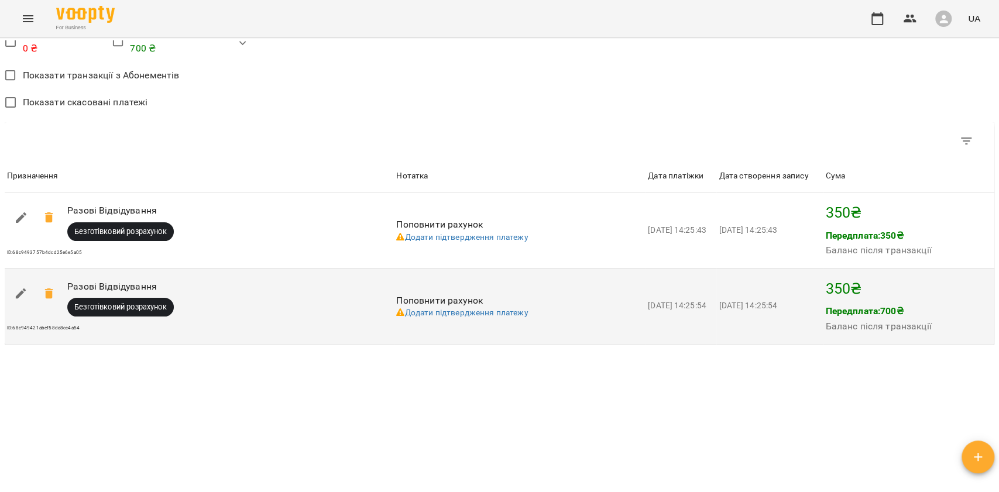
click at [53, 289] on icon at bounding box center [48, 294] width 8 height 11
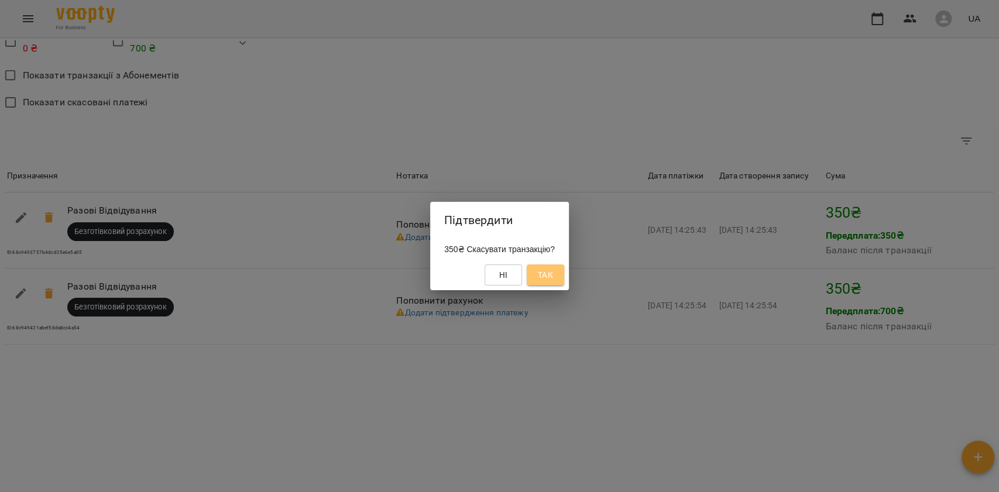
click at [550, 267] on button "Так" at bounding box center [545, 275] width 37 height 21
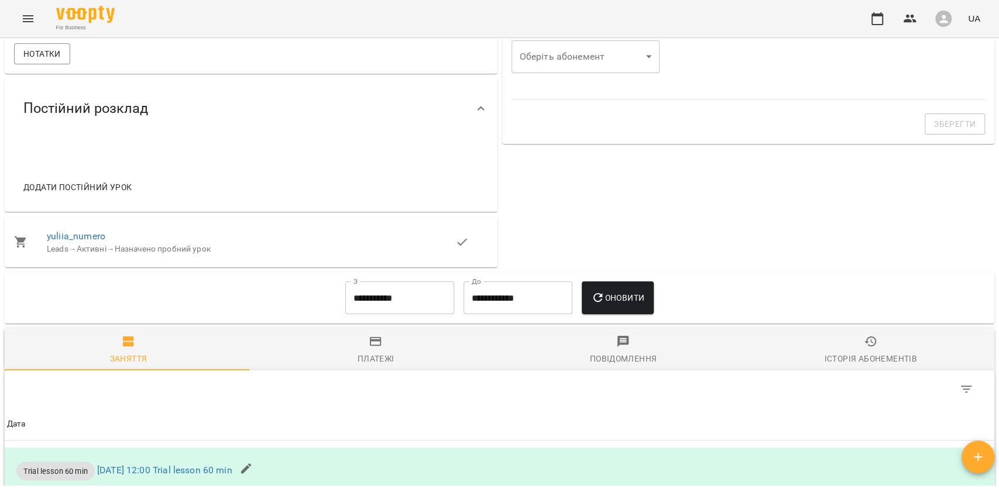
click at [386, 330] on button "Платежі" at bounding box center [376, 349] width 248 height 42
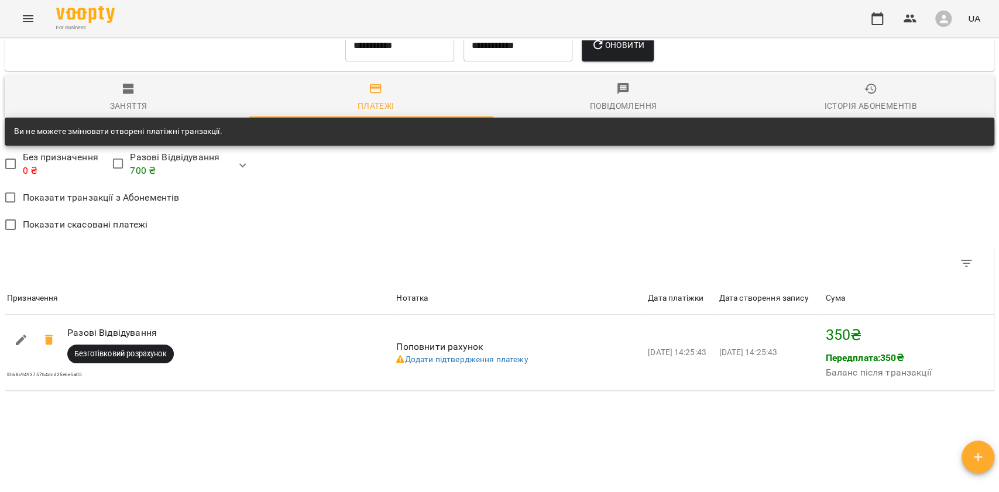
scroll to position [533, 0]
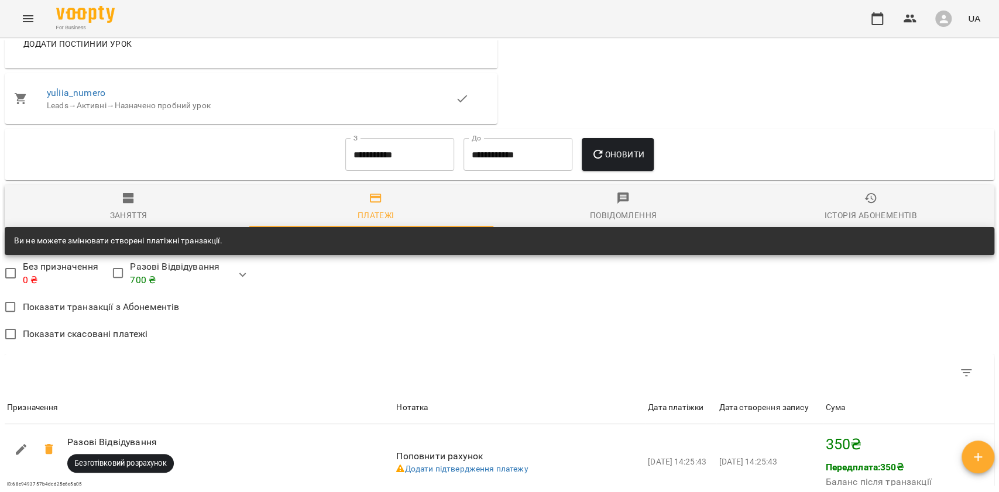
click at [181, 210] on span "Заняття" at bounding box center [129, 207] width 234 height 32
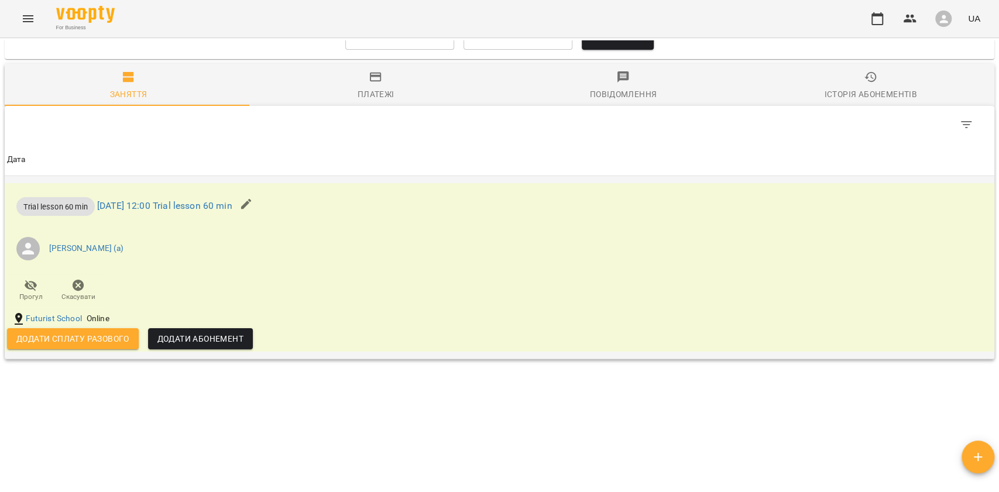
scroll to position [670, 0]
